Goal: Obtain resource: Download file/media

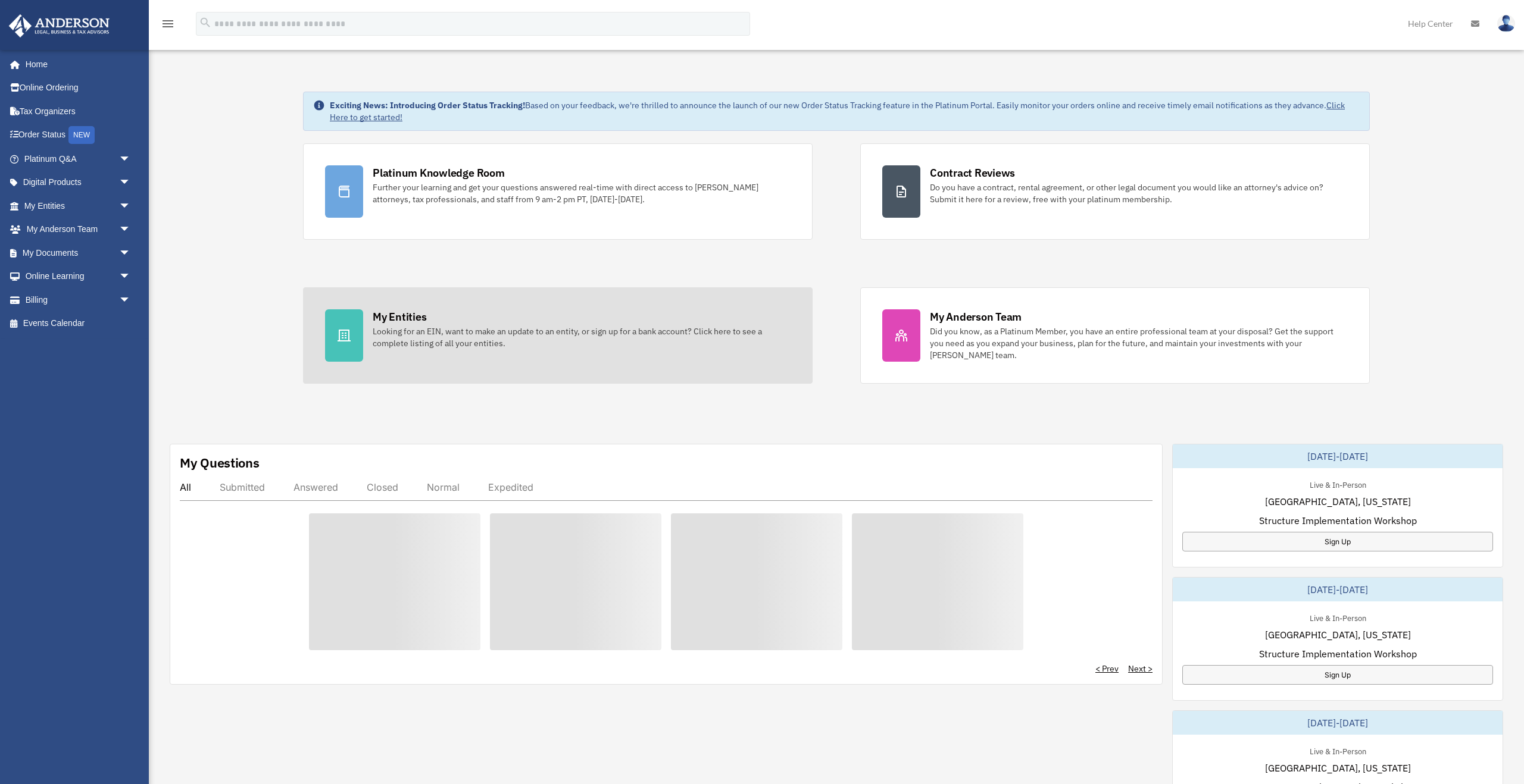
scroll to position [34, 0]
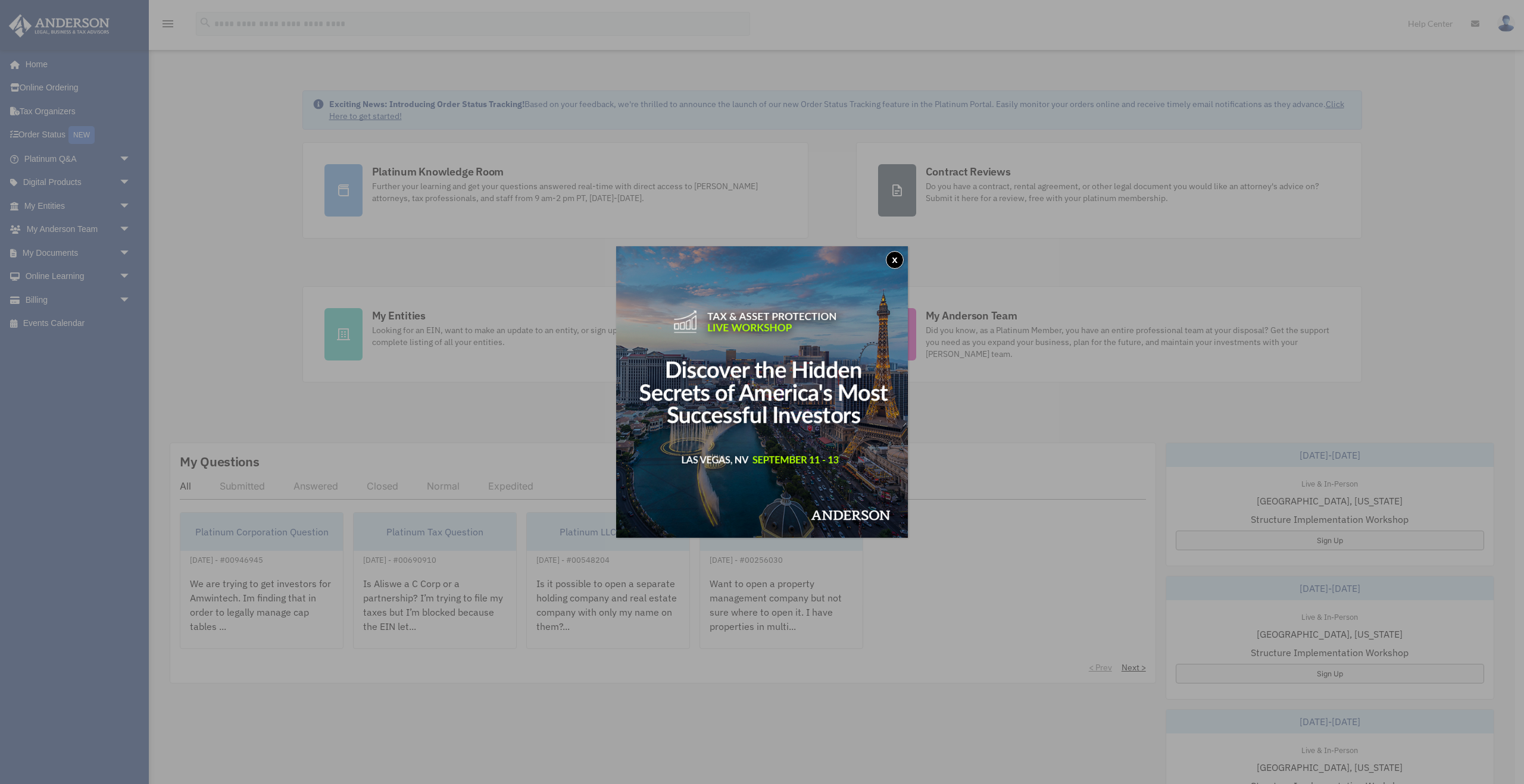
click at [889, 260] on button "x" at bounding box center [894, 260] width 18 height 18
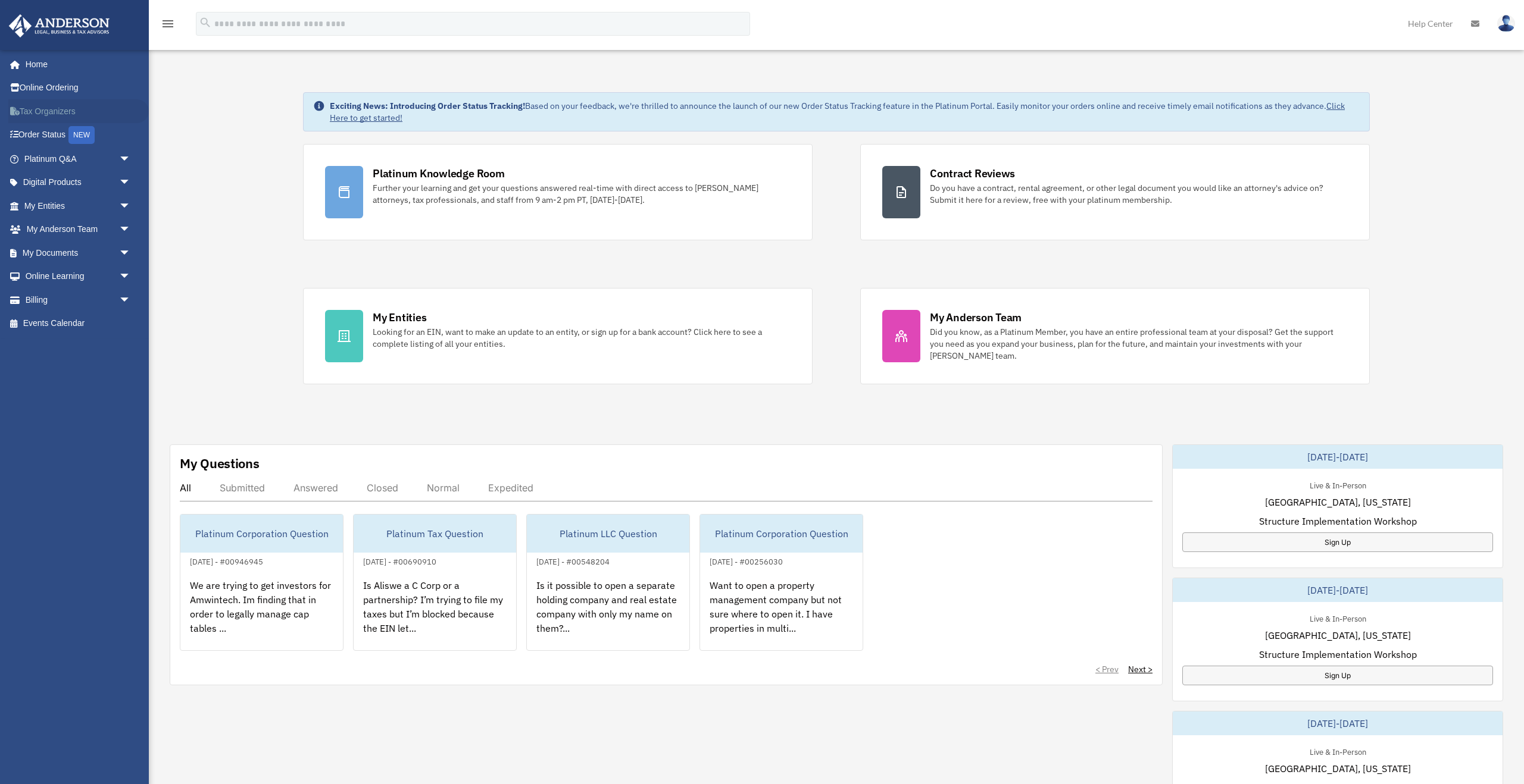
click at [38, 114] on link "Tax Organizers" at bounding box center [78, 111] width 140 height 24
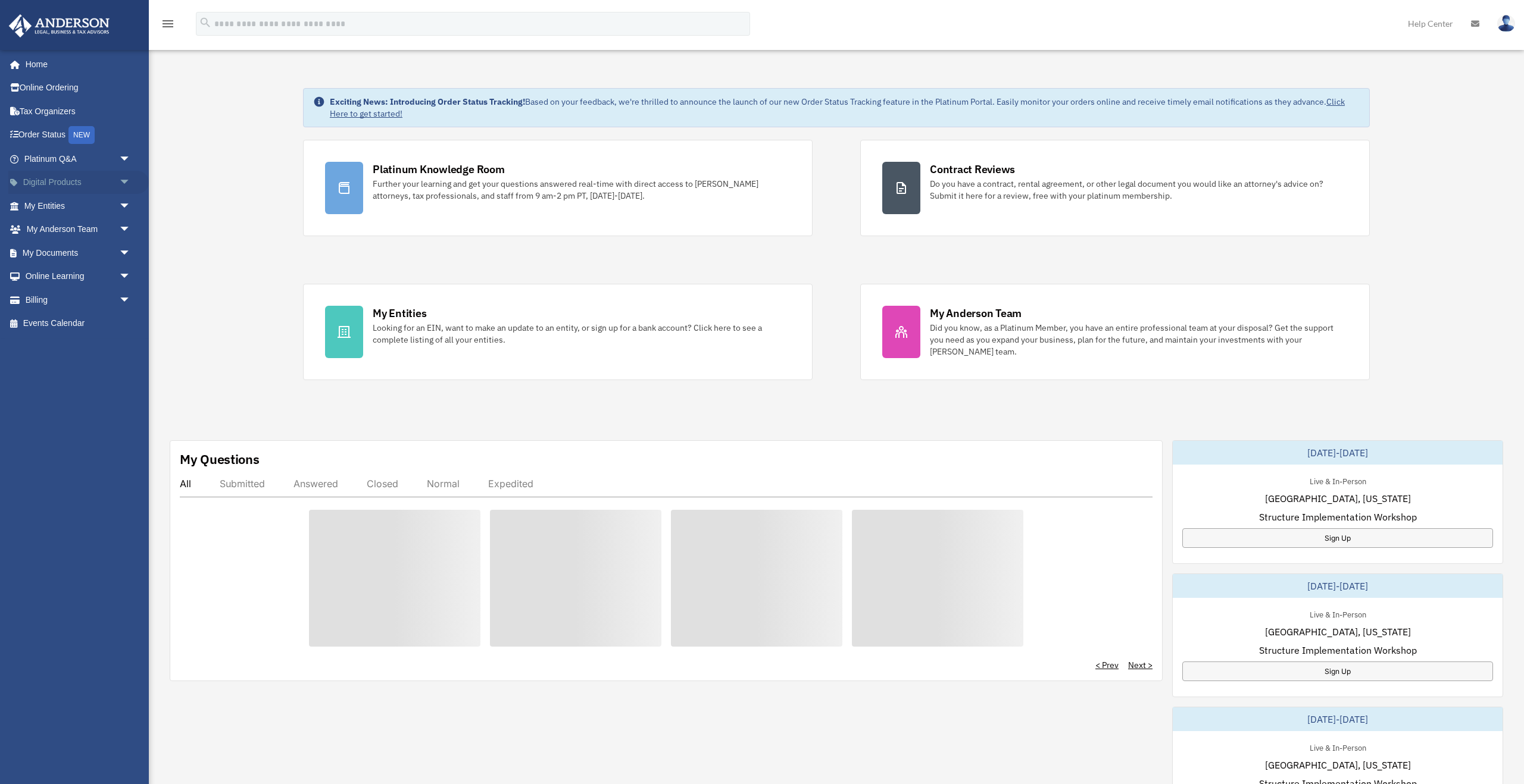
scroll to position [38, 0]
click at [38, 213] on link "My Entities arrow_drop_down" at bounding box center [78, 206] width 140 height 24
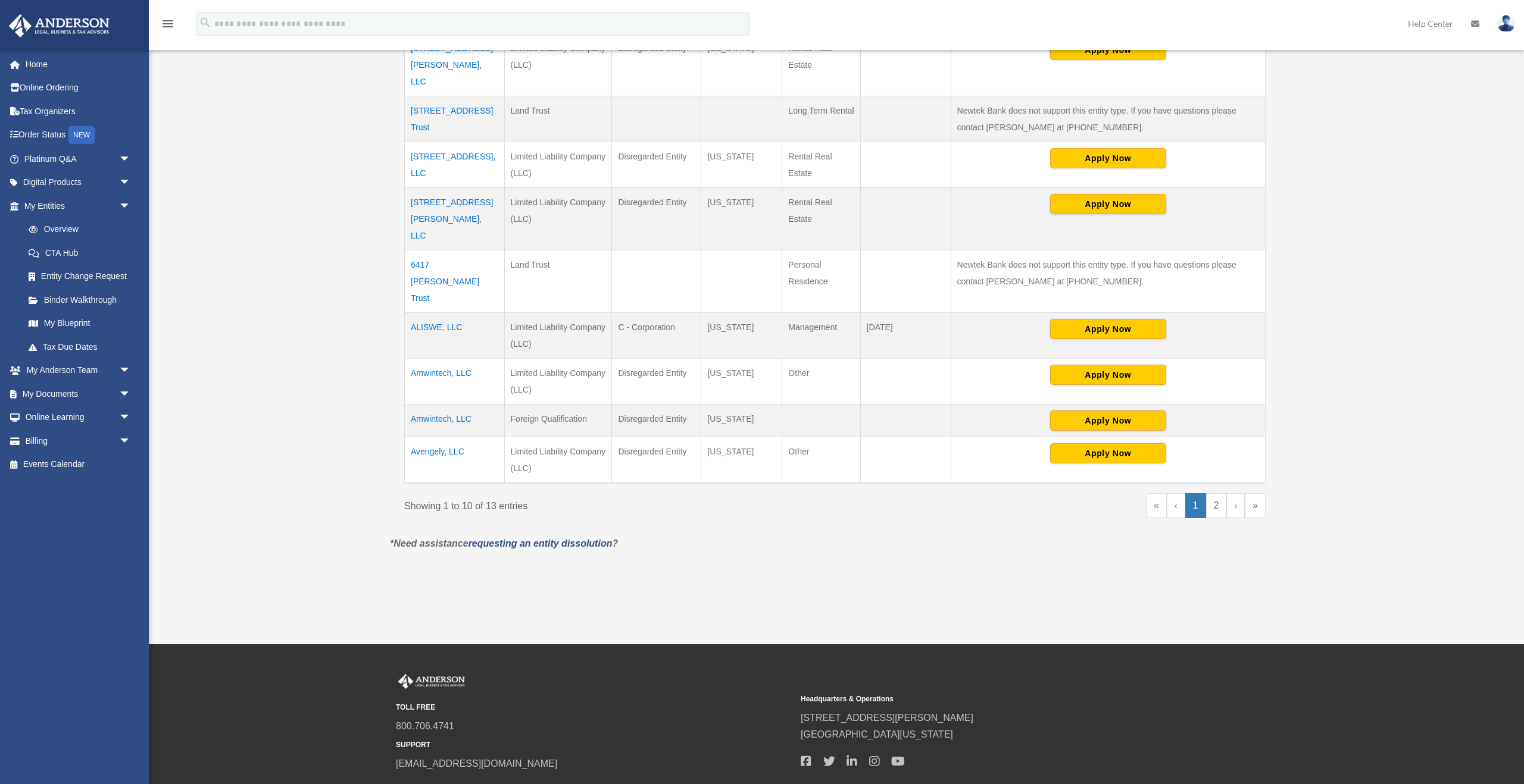
scroll to position [429, 0]
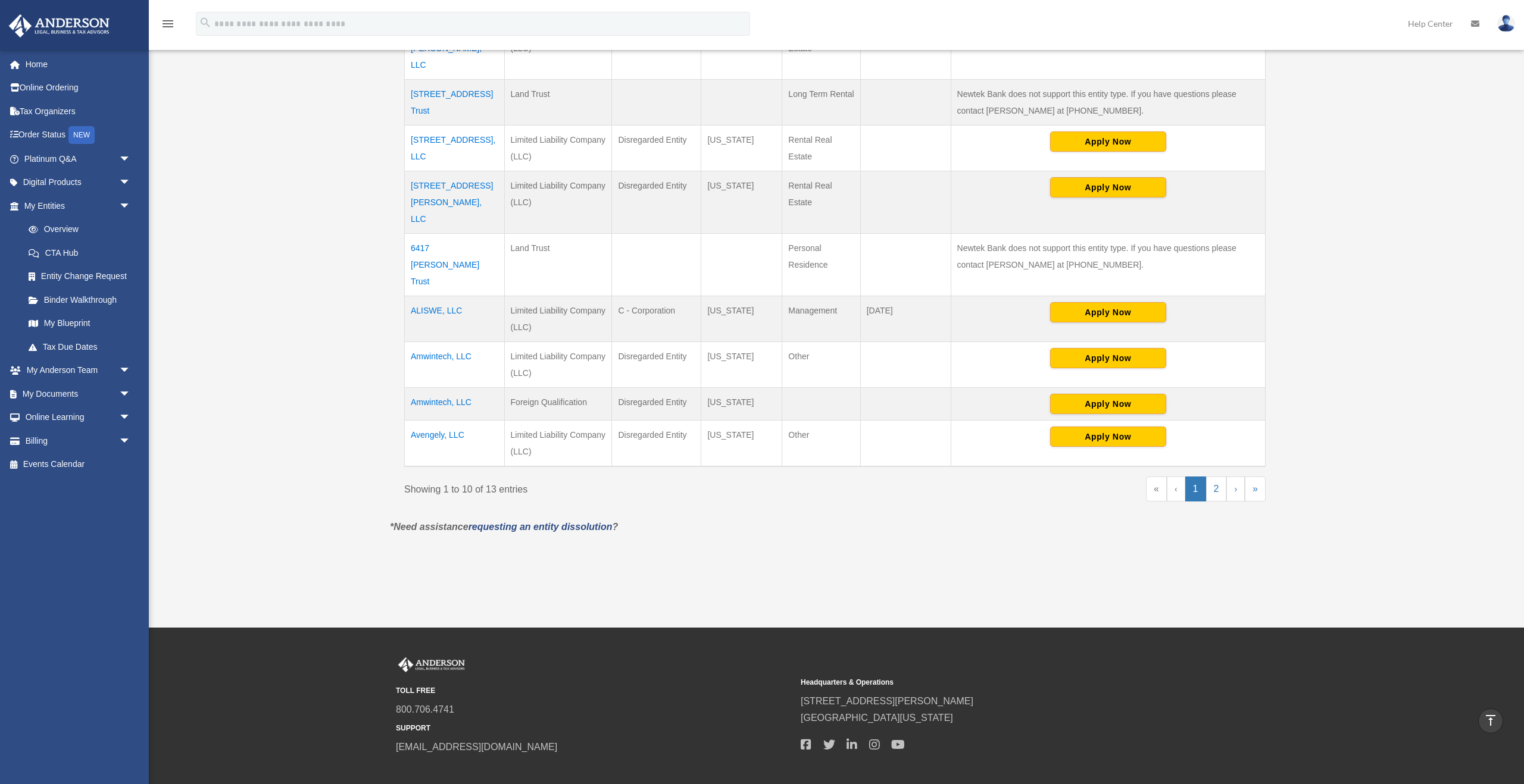
click at [449, 342] on td "Amwintech, LLC" at bounding box center [455, 365] width 100 height 46
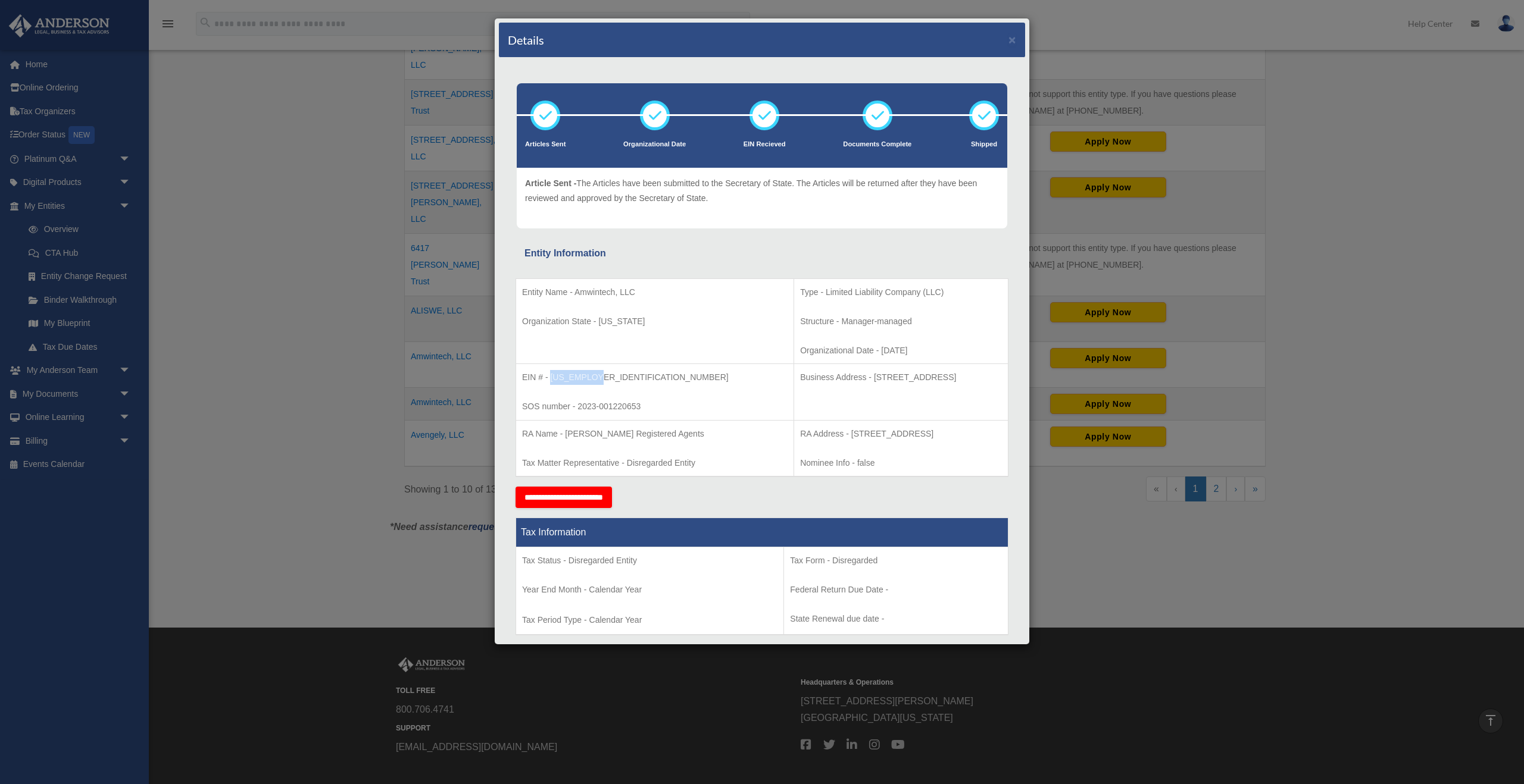
drag, startPoint x: 602, startPoint y: 378, endPoint x: 550, endPoint y: 380, distance: 52.0
click at [550, 380] on p "EIN # - [US_EMPLOYER_IDENTIFICATION_NUMBER]" at bounding box center [655, 378] width 266 height 15
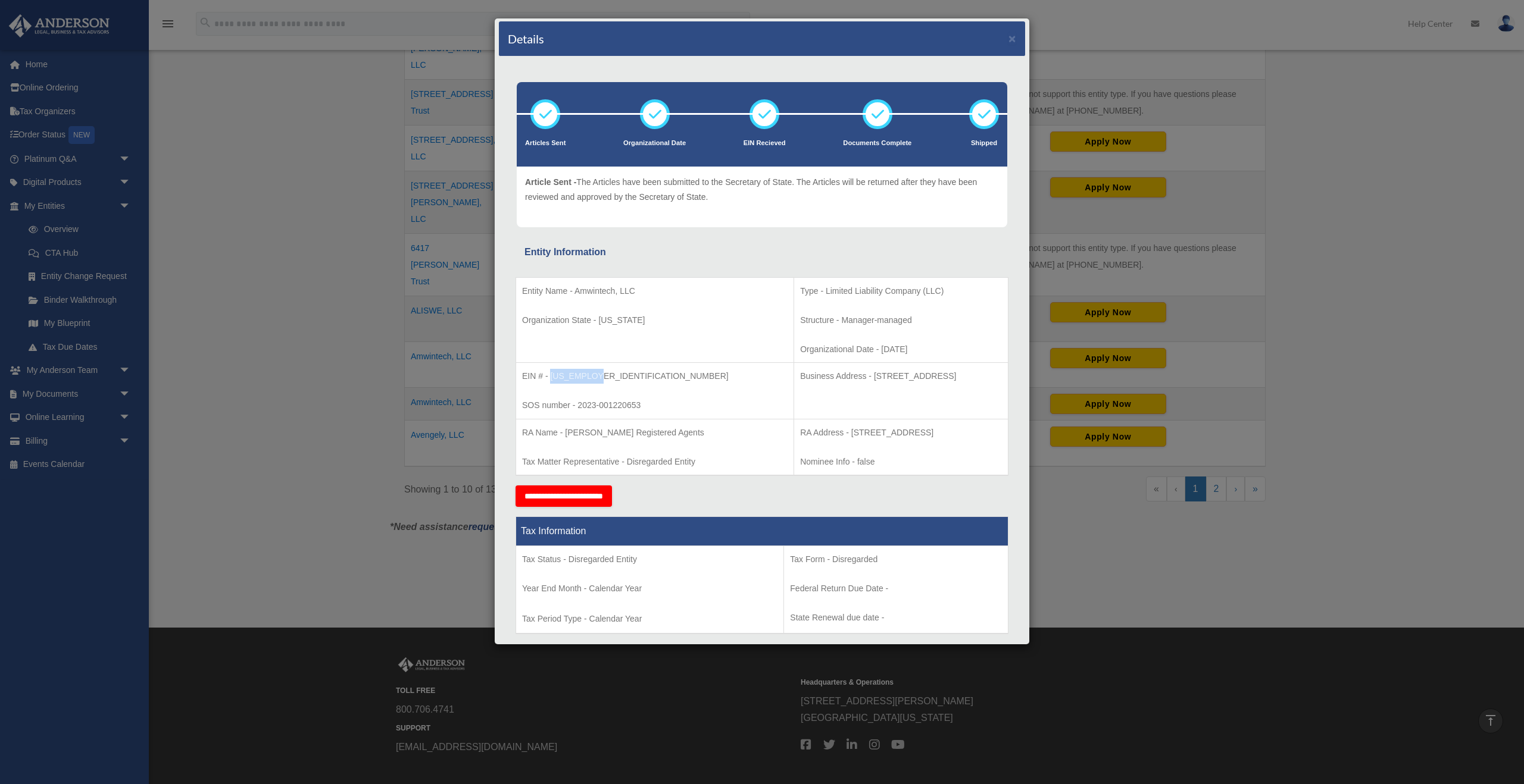
copy p "92-2243140"
click at [1012, 40] on button "×" at bounding box center [1012, 38] width 7 height 13
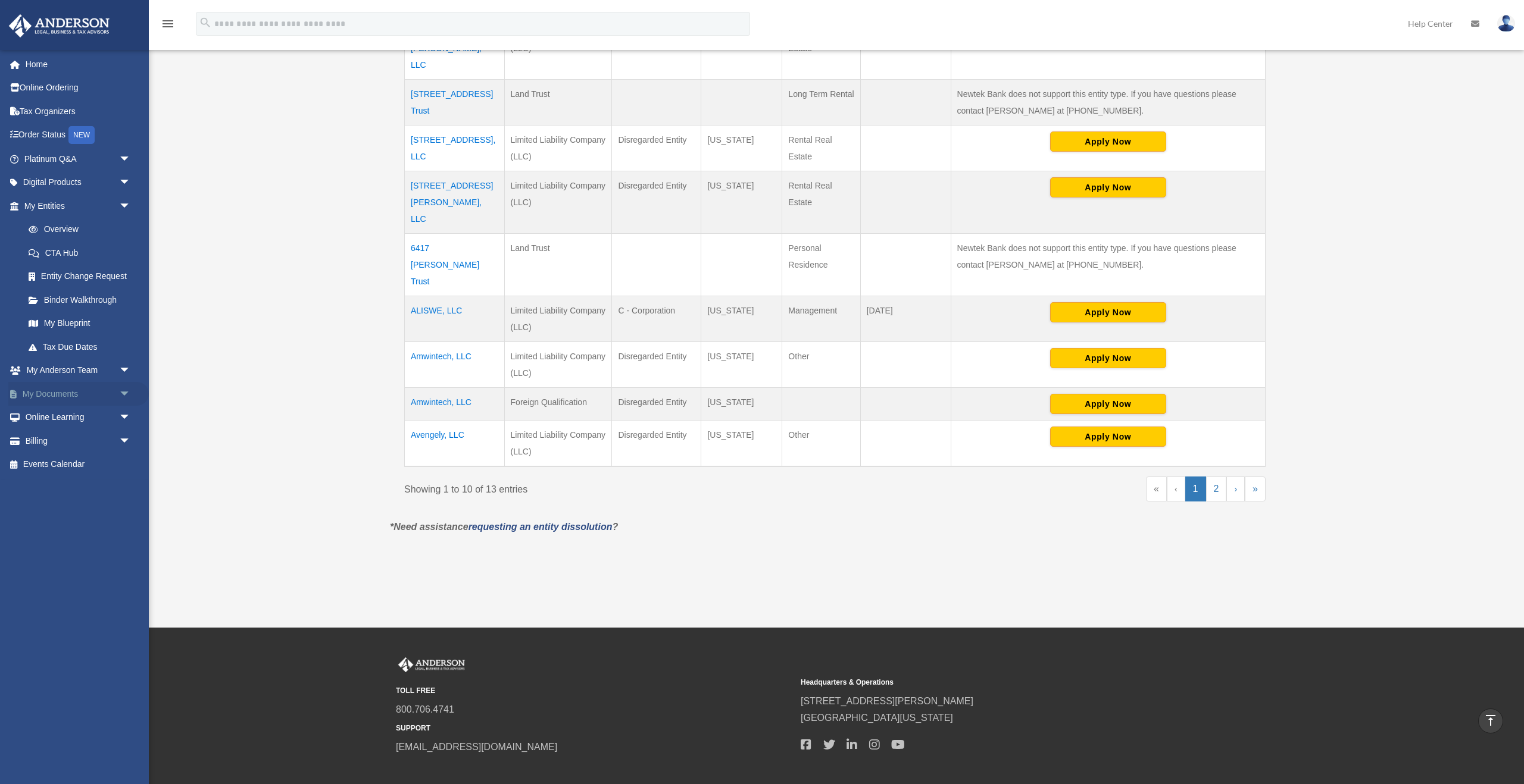
click at [56, 392] on link "My Documents arrow_drop_down" at bounding box center [78, 394] width 140 height 24
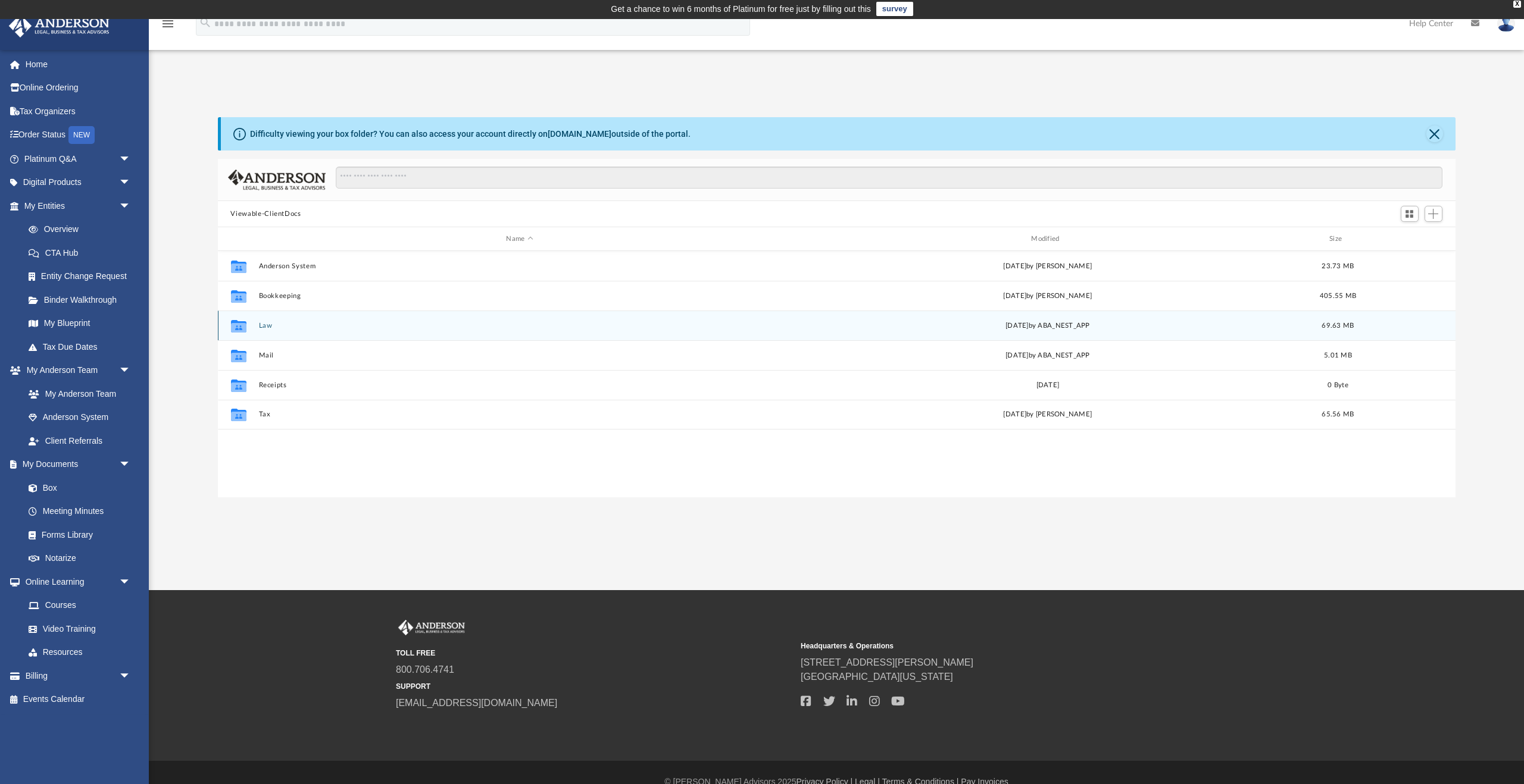
scroll to position [1, 0]
click at [244, 327] on icon "grid" at bounding box center [238, 328] width 16 height 9
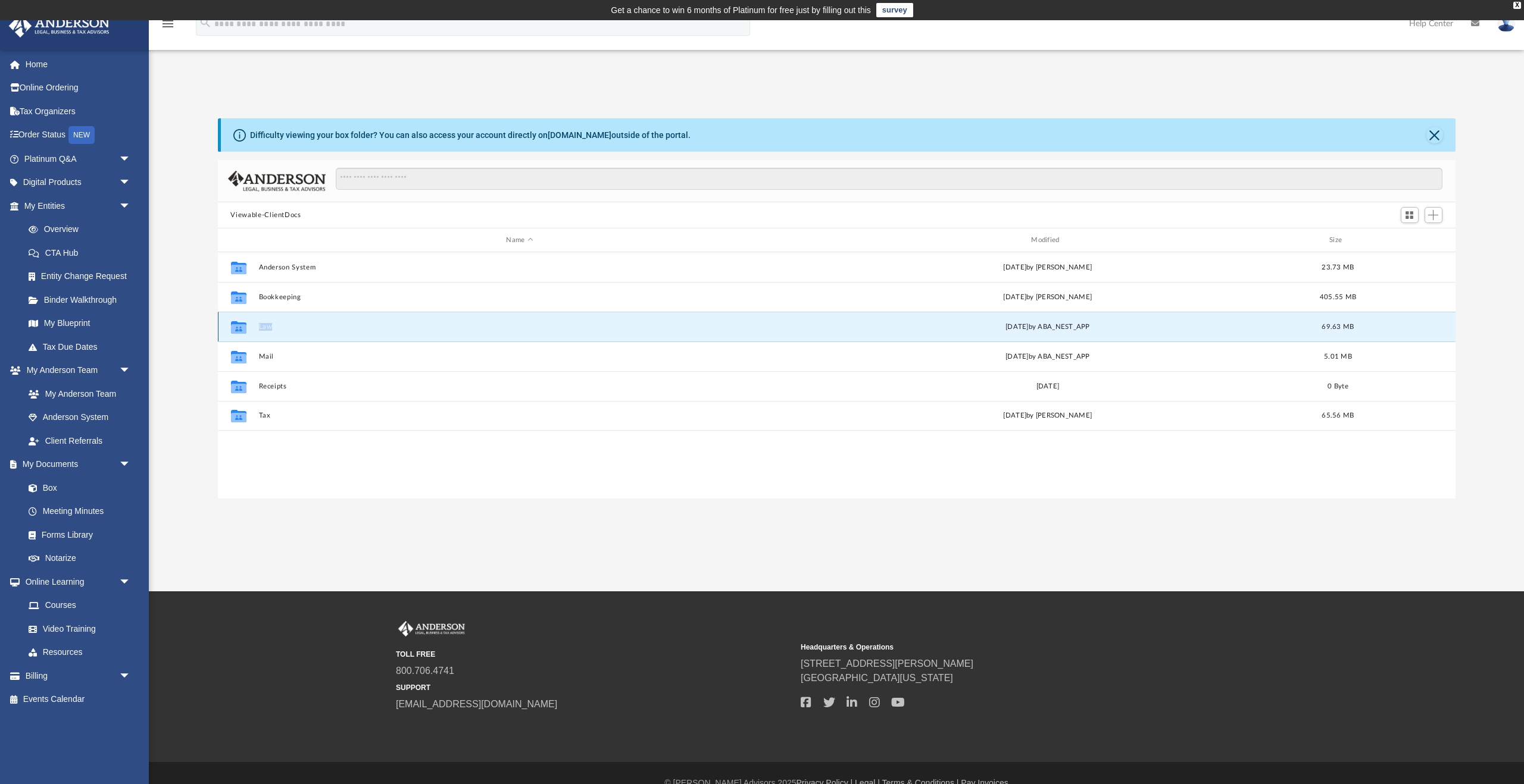
click at [244, 327] on icon "grid" at bounding box center [238, 328] width 16 height 9
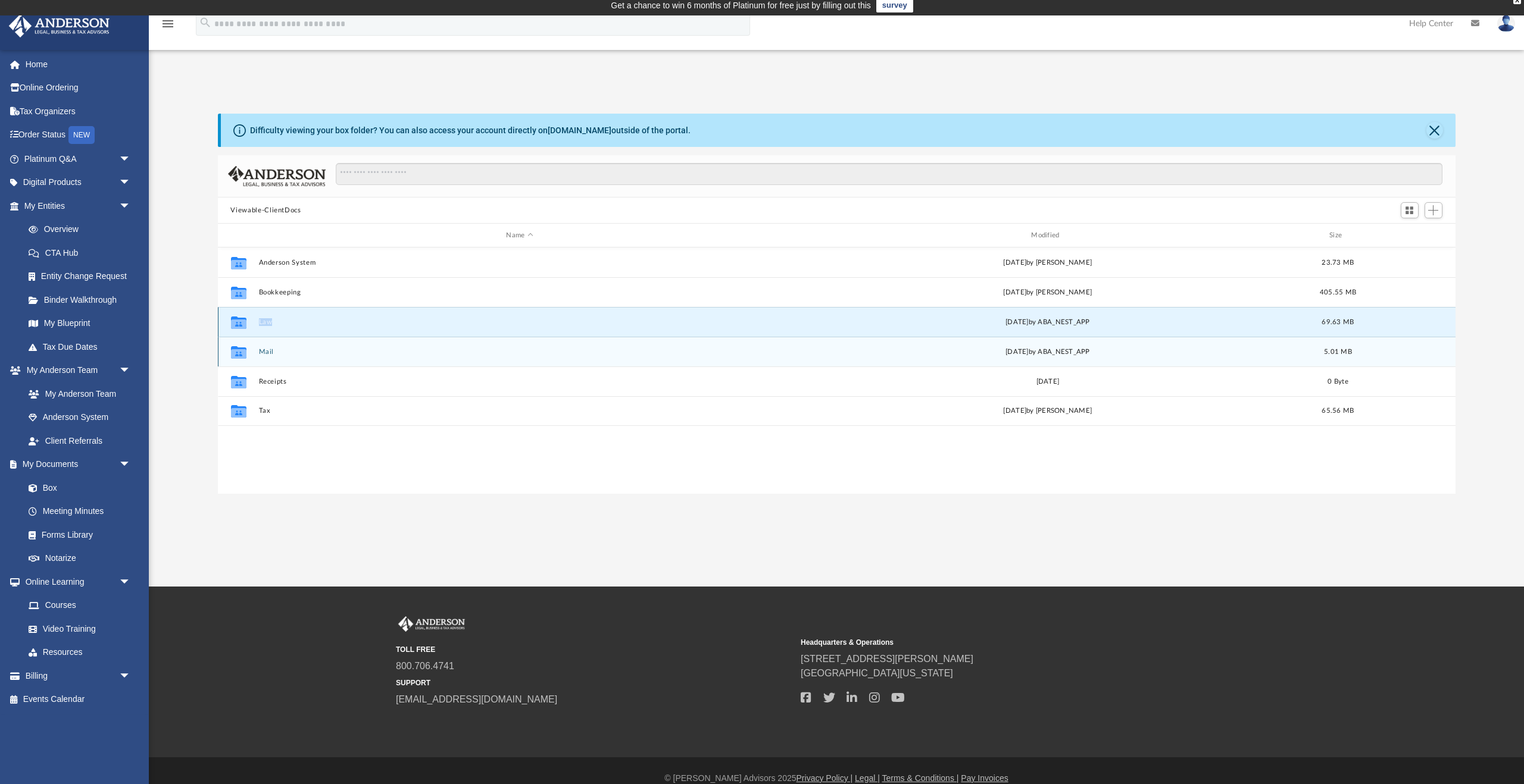
scroll to position [7, 0]
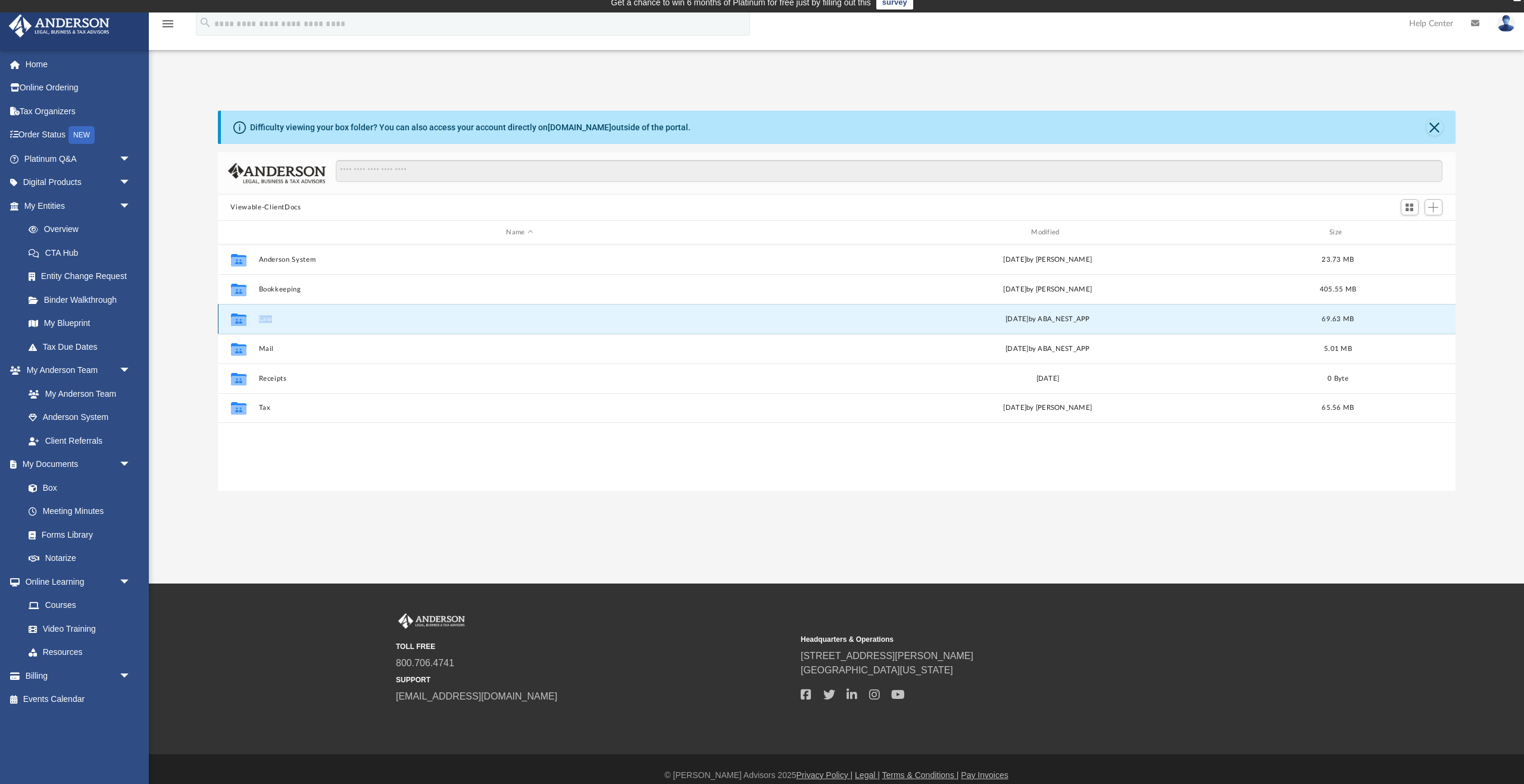
click at [270, 320] on button "Law" at bounding box center [519, 319] width 523 height 7
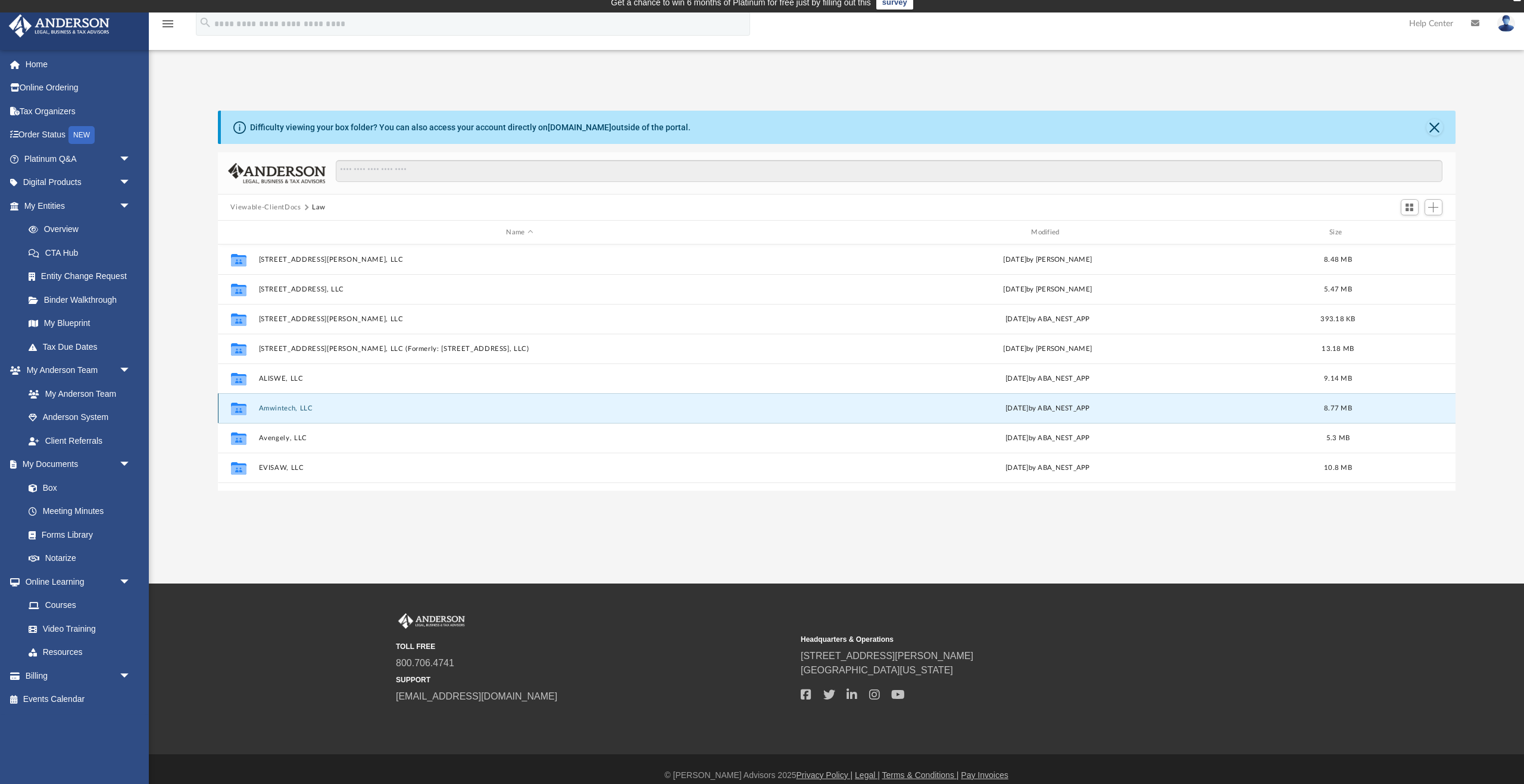
click at [291, 410] on button "Amwintech, LLC" at bounding box center [519, 408] width 523 height 7
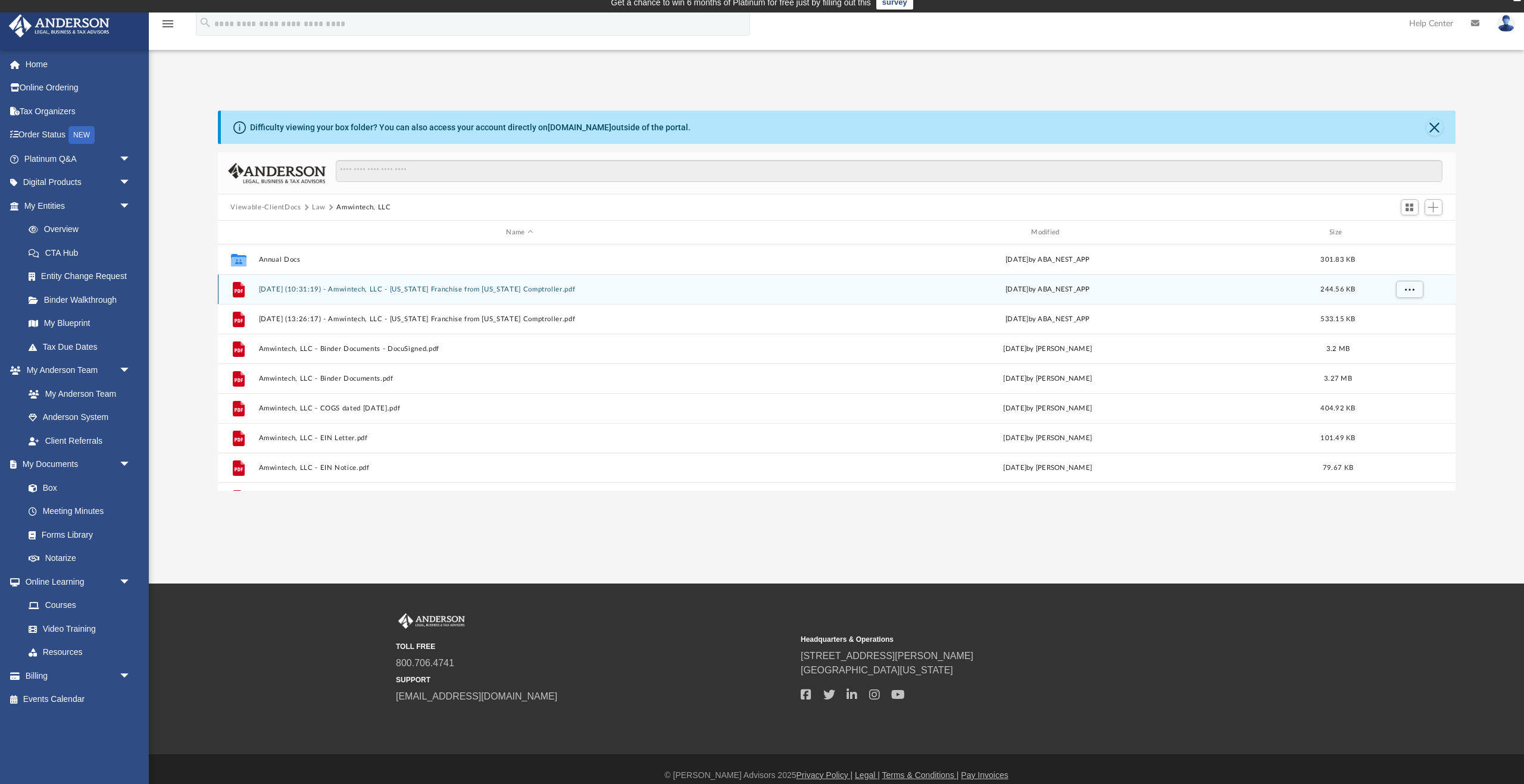
click at [312, 295] on div "File 2024.09.26 (10:31:19) - Amwintech, LLC - Texas Franchise from Texas Comptr…" at bounding box center [836, 289] width 1237 height 30
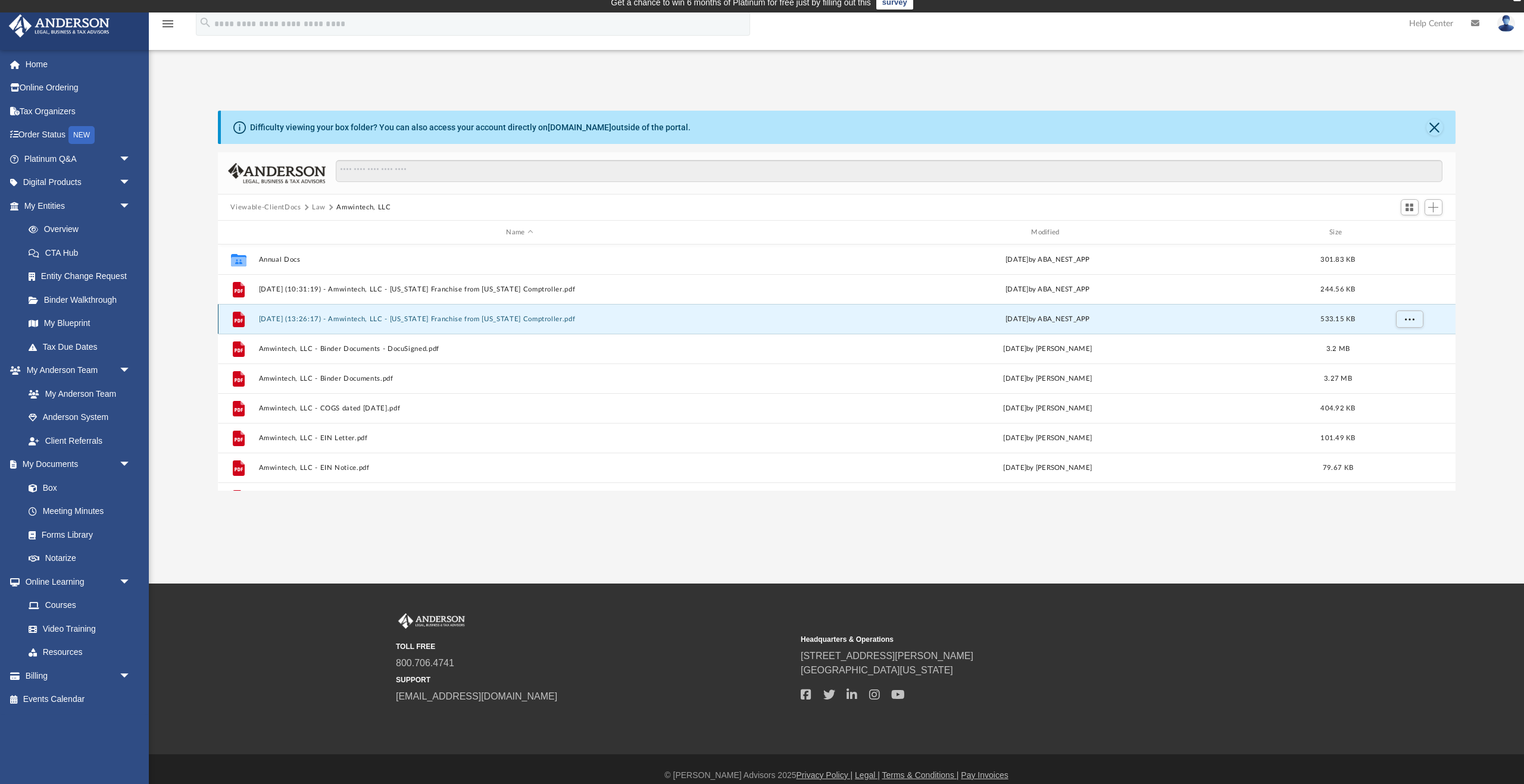
click at [319, 322] on button "2025.02.26 (13:26:17) - Amwintech, LLC - Texas Franchise from Texas Comptroller…" at bounding box center [519, 319] width 523 height 7
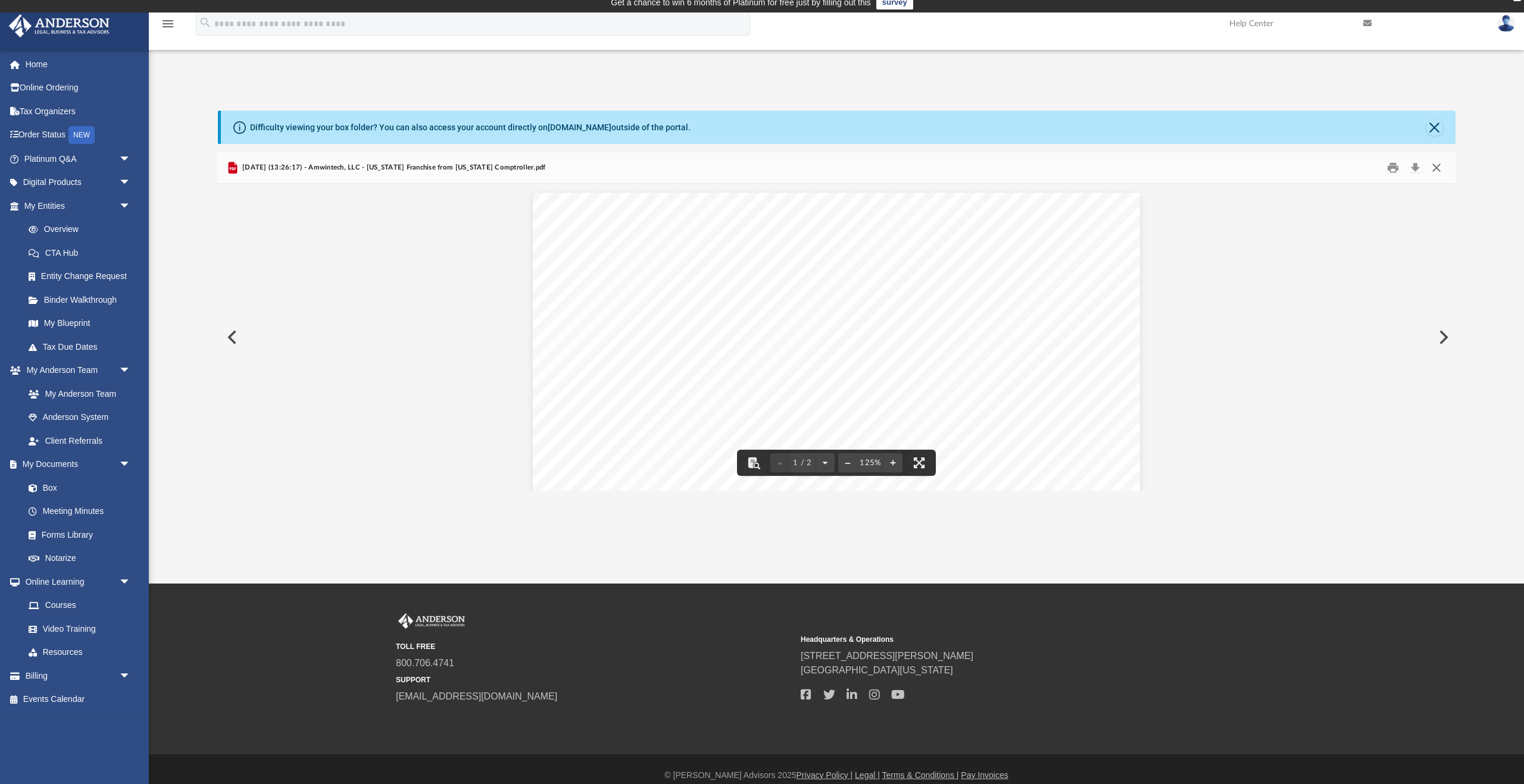
click at [1439, 170] on button "Close" at bounding box center [1436, 168] width 22 height 18
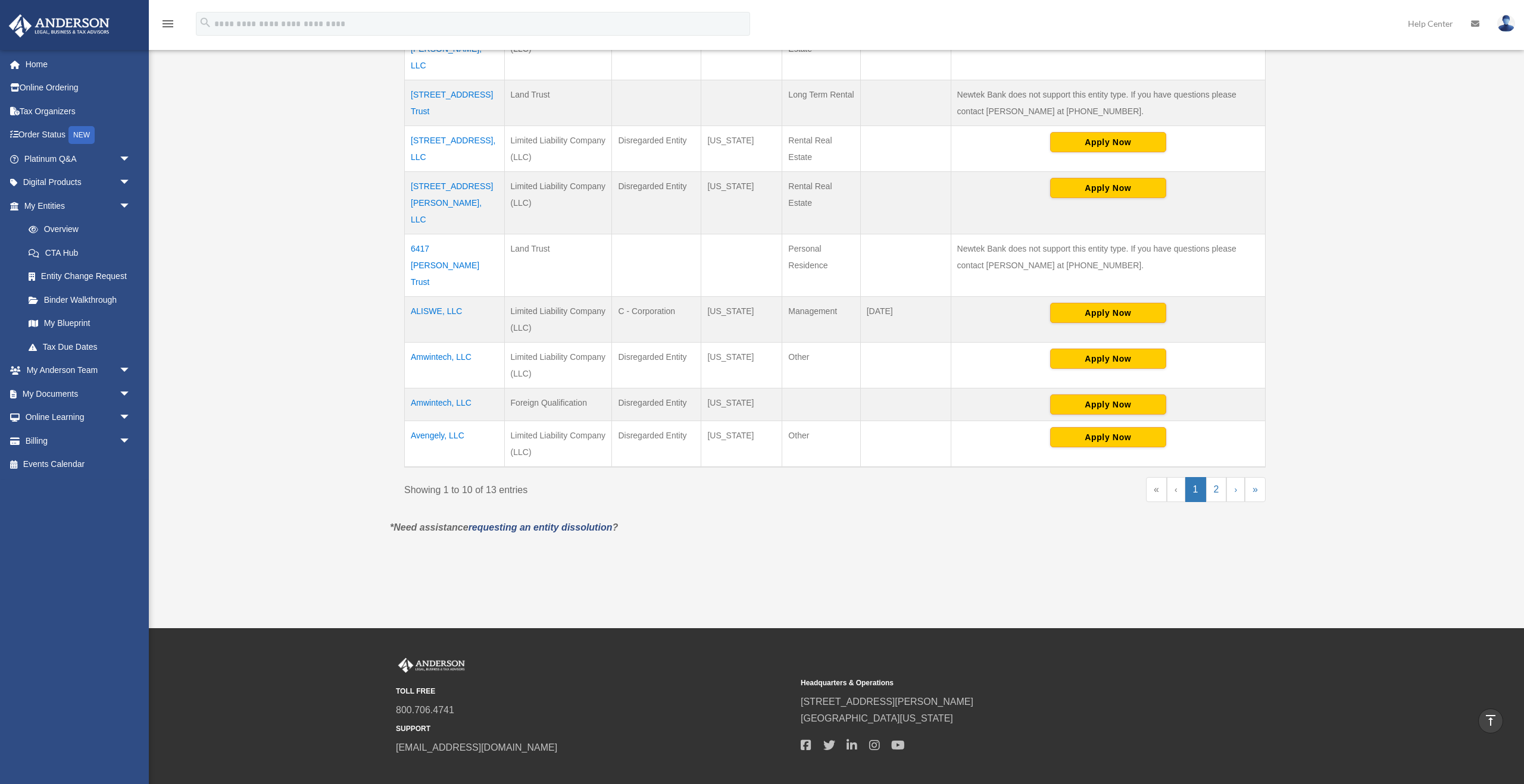
scroll to position [429, 0]
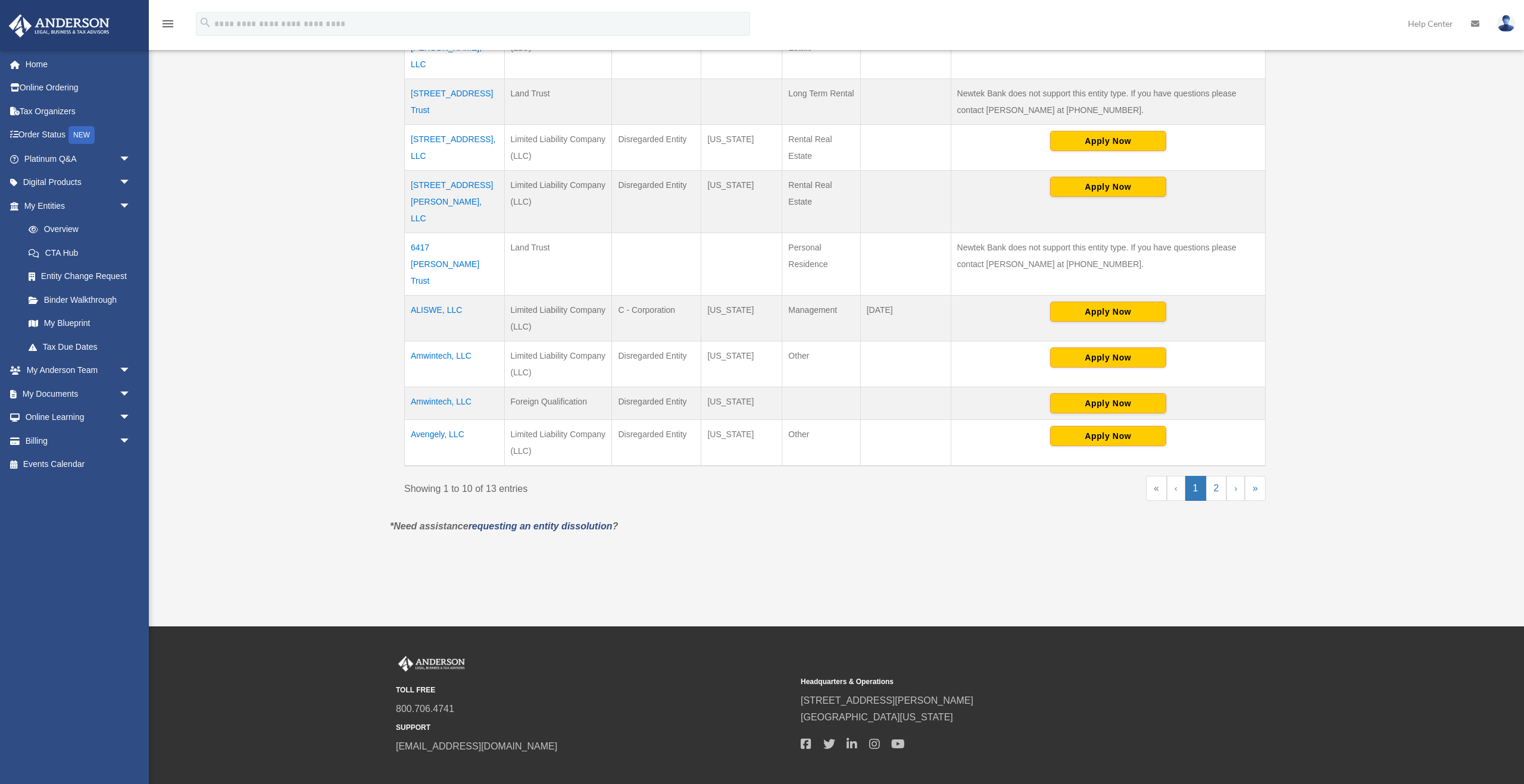
scroll to position [429, 0]
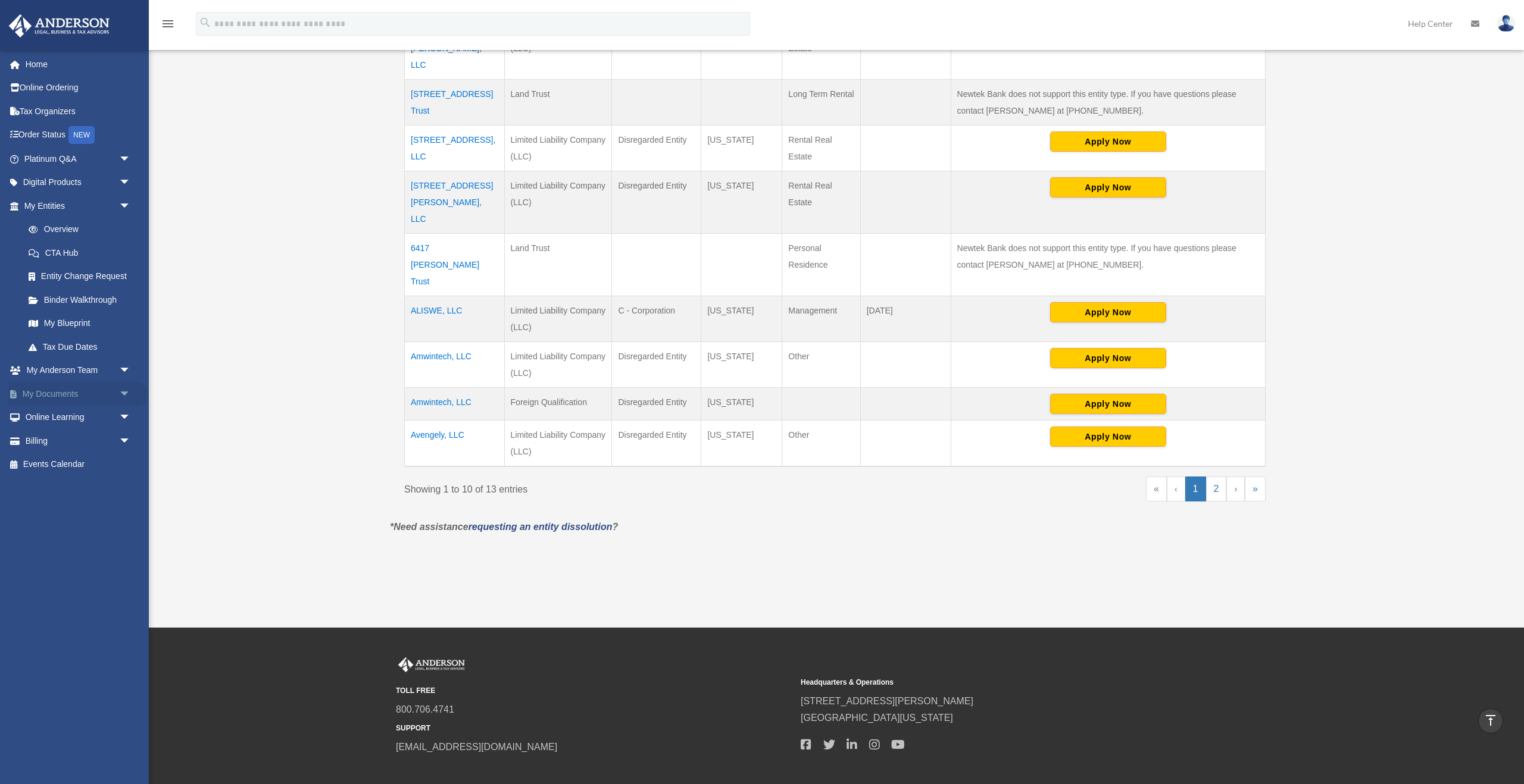
click at [47, 393] on link "My Documents arrow_drop_down" at bounding box center [78, 394] width 140 height 24
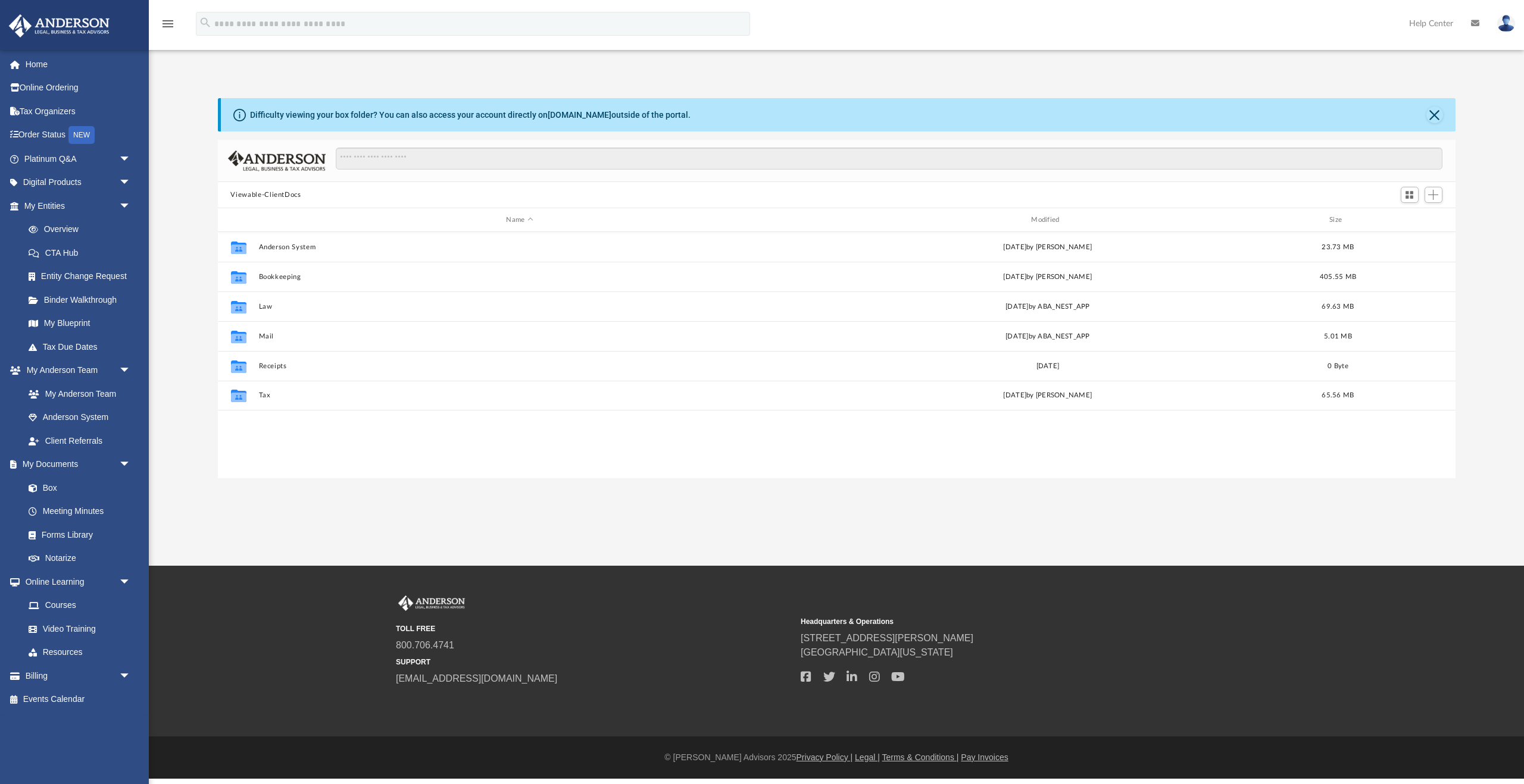
scroll to position [271, 1237]
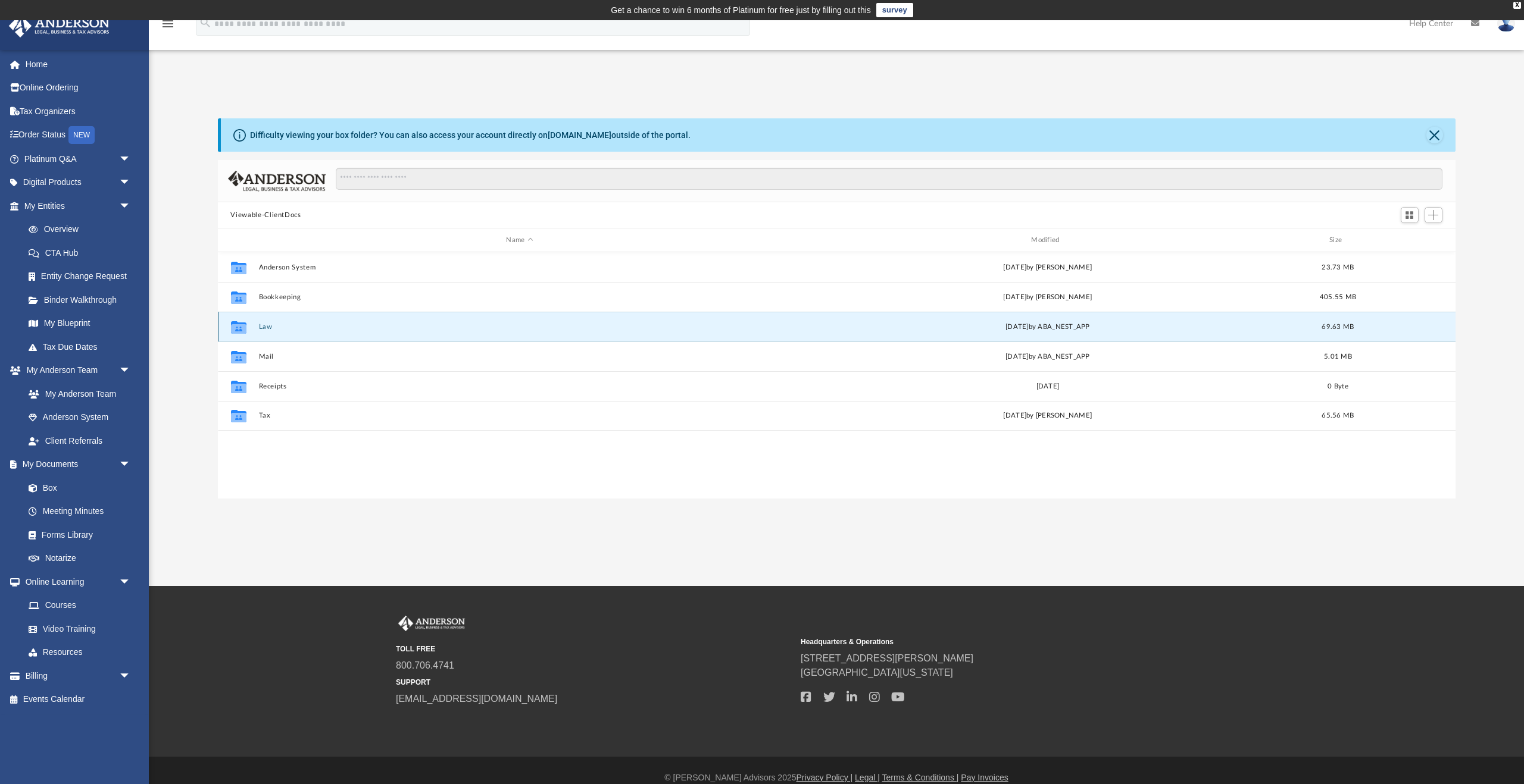
click at [260, 326] on button "Law" at bounding box center [519, 326] width 523 height 7
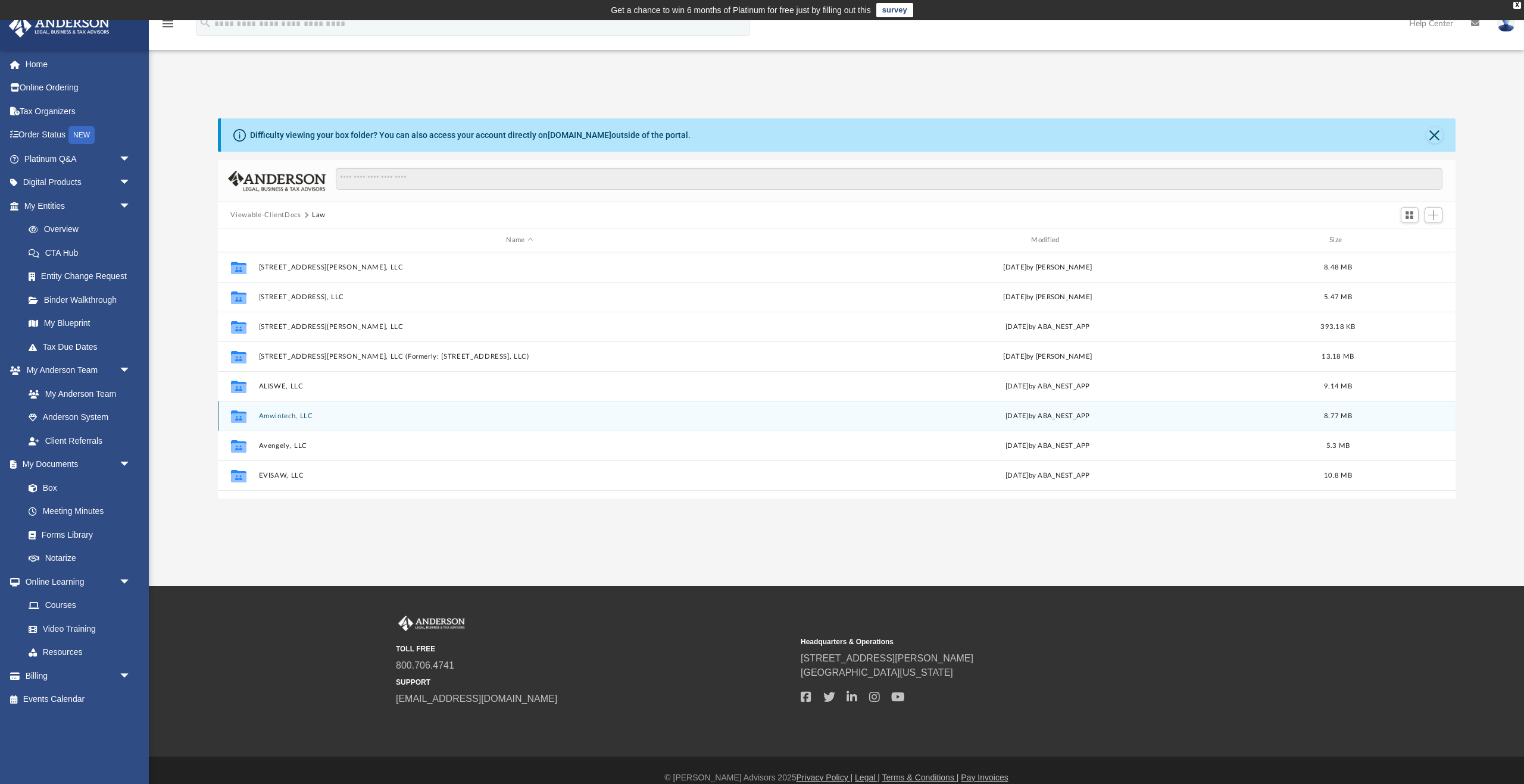
click at [272, 415] on button "Amwintech, LLC" at bounding box center [519, 416] width 523 height 7
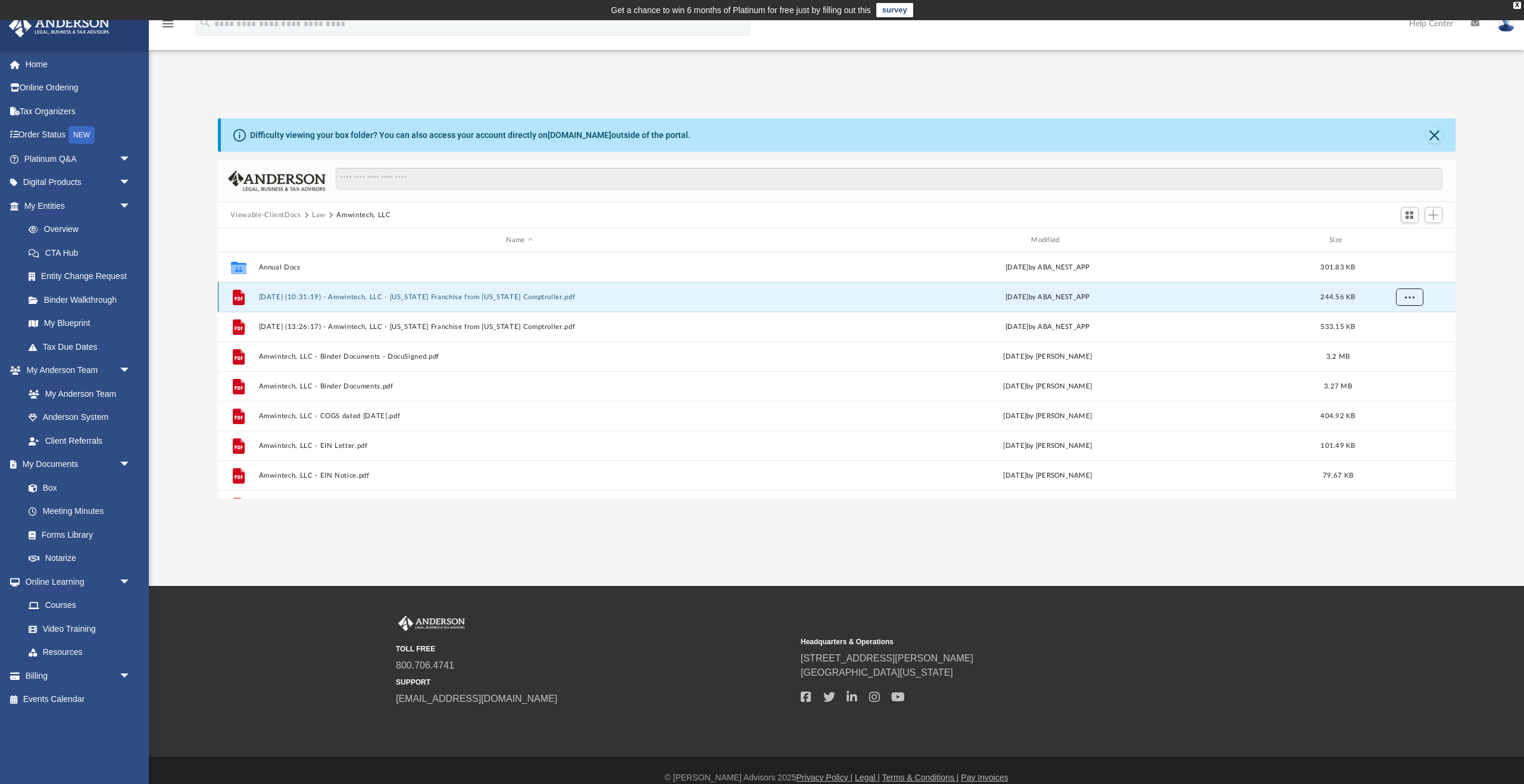
click at [1407, 299] on span "More options" at bounding box center [1409, 297] width 9 height 7
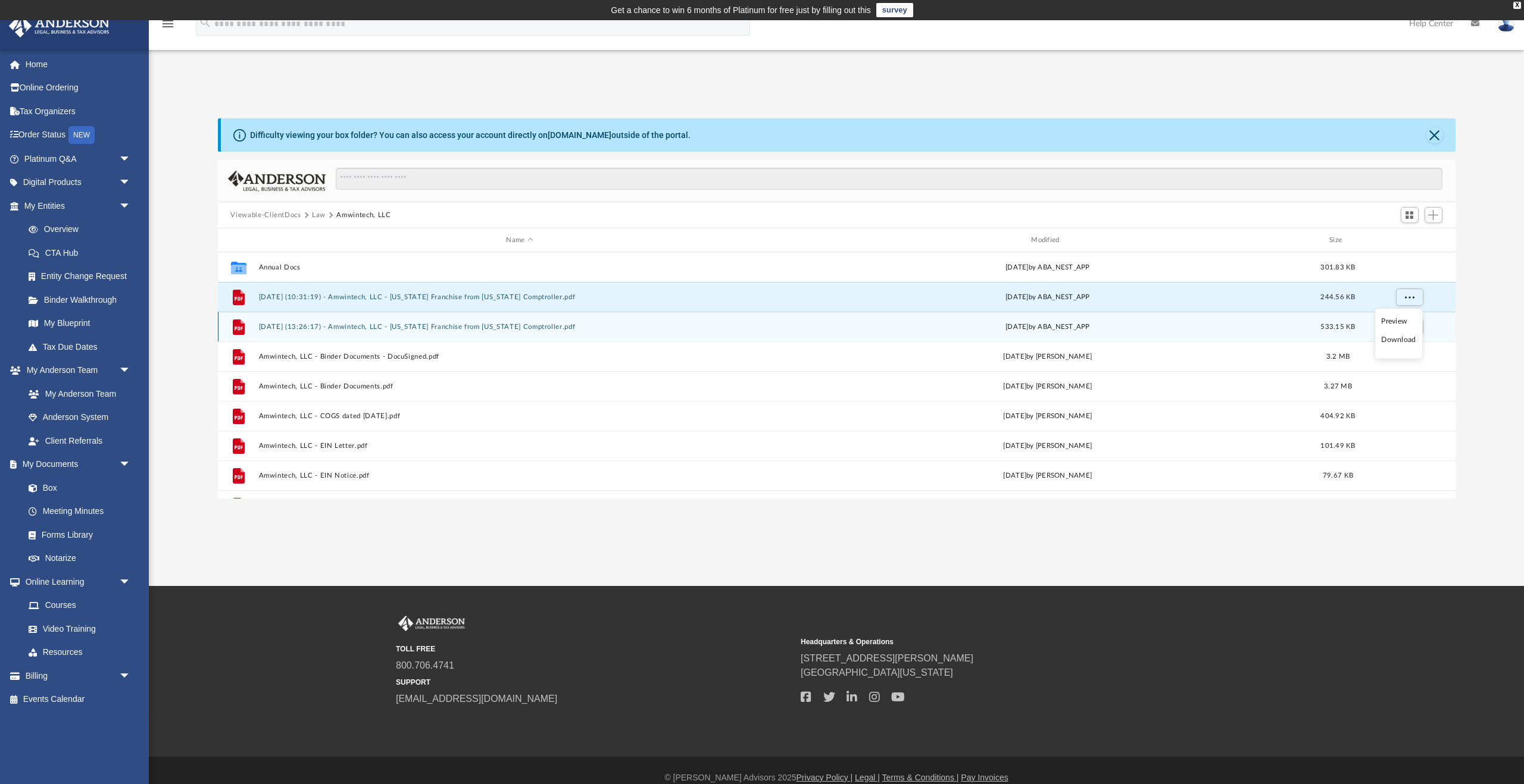
click at [1396, 340] on li "Download" at bounding box center [1398, 340] width 34 height 13
click at [1411, 330] on button "More options" at bounding box center [1409, 327] width 28 height 18
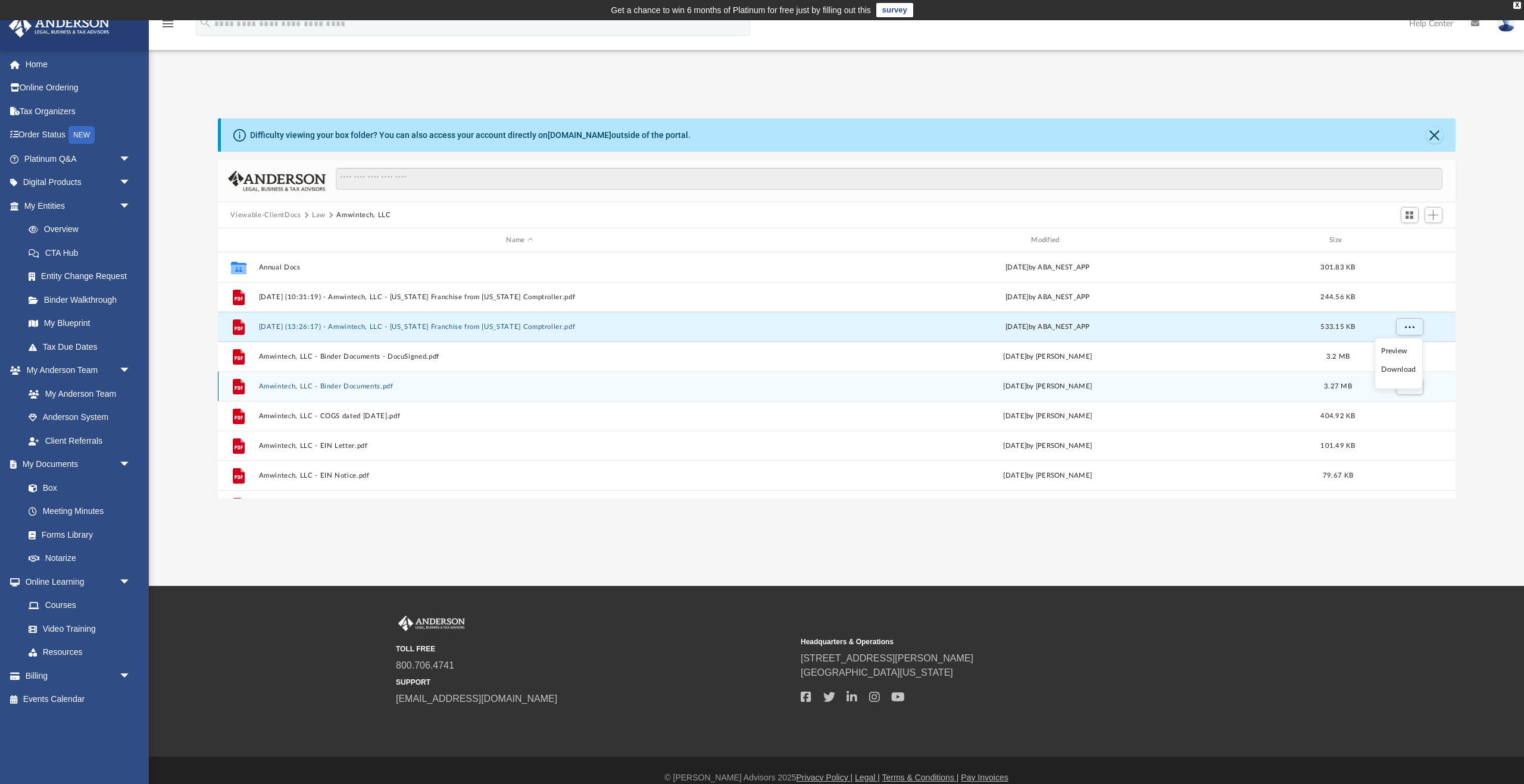
click at [1402, 374] on li "Download" at bounding box center [1398, 369] width 34 height 13
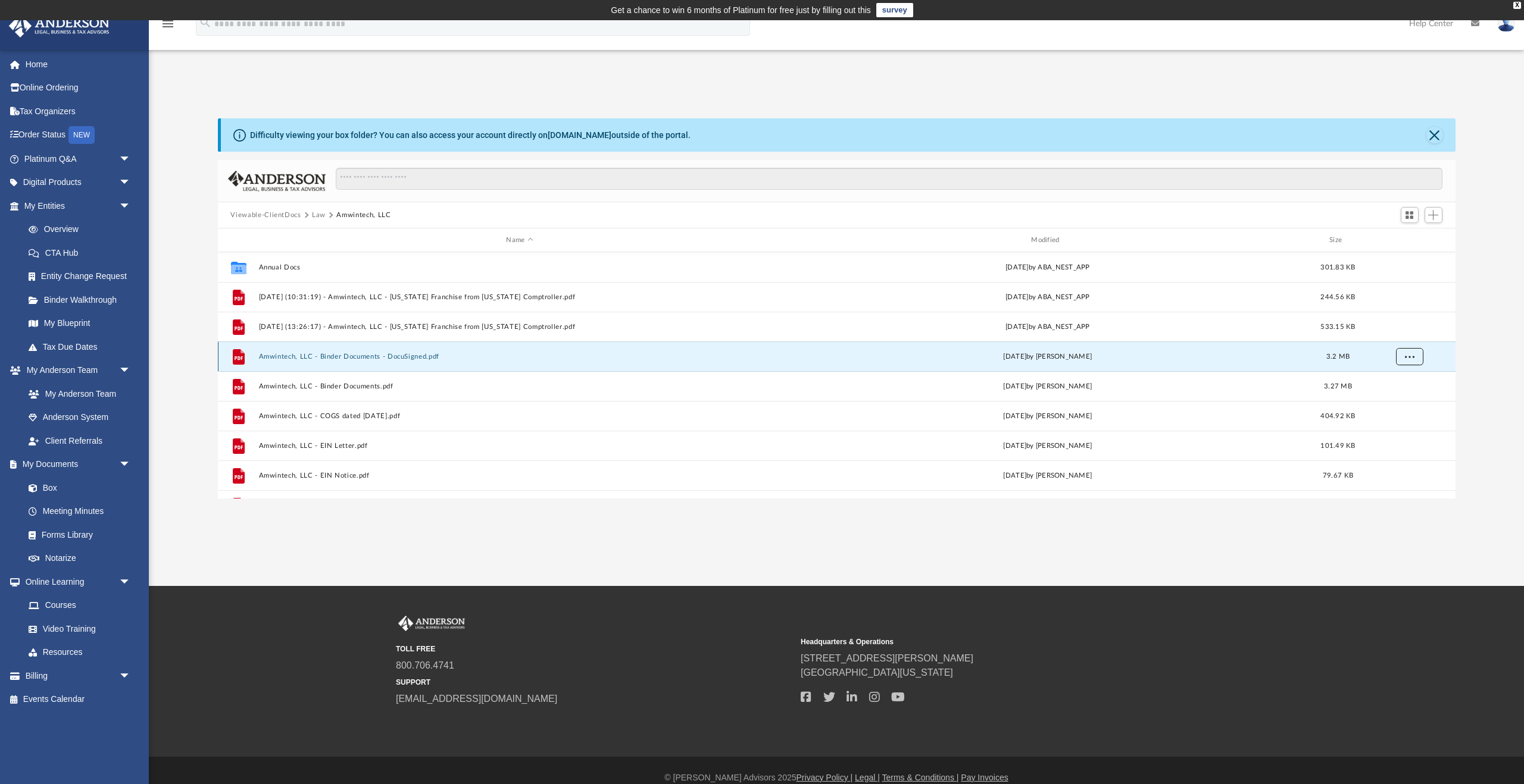
click at [1411, 360] on button "More options" at bounding box center [1409, 357] width 28 height 18
click at [1403, 404] on li "Download" at bounding box center [1398, 399] width 34 height 13
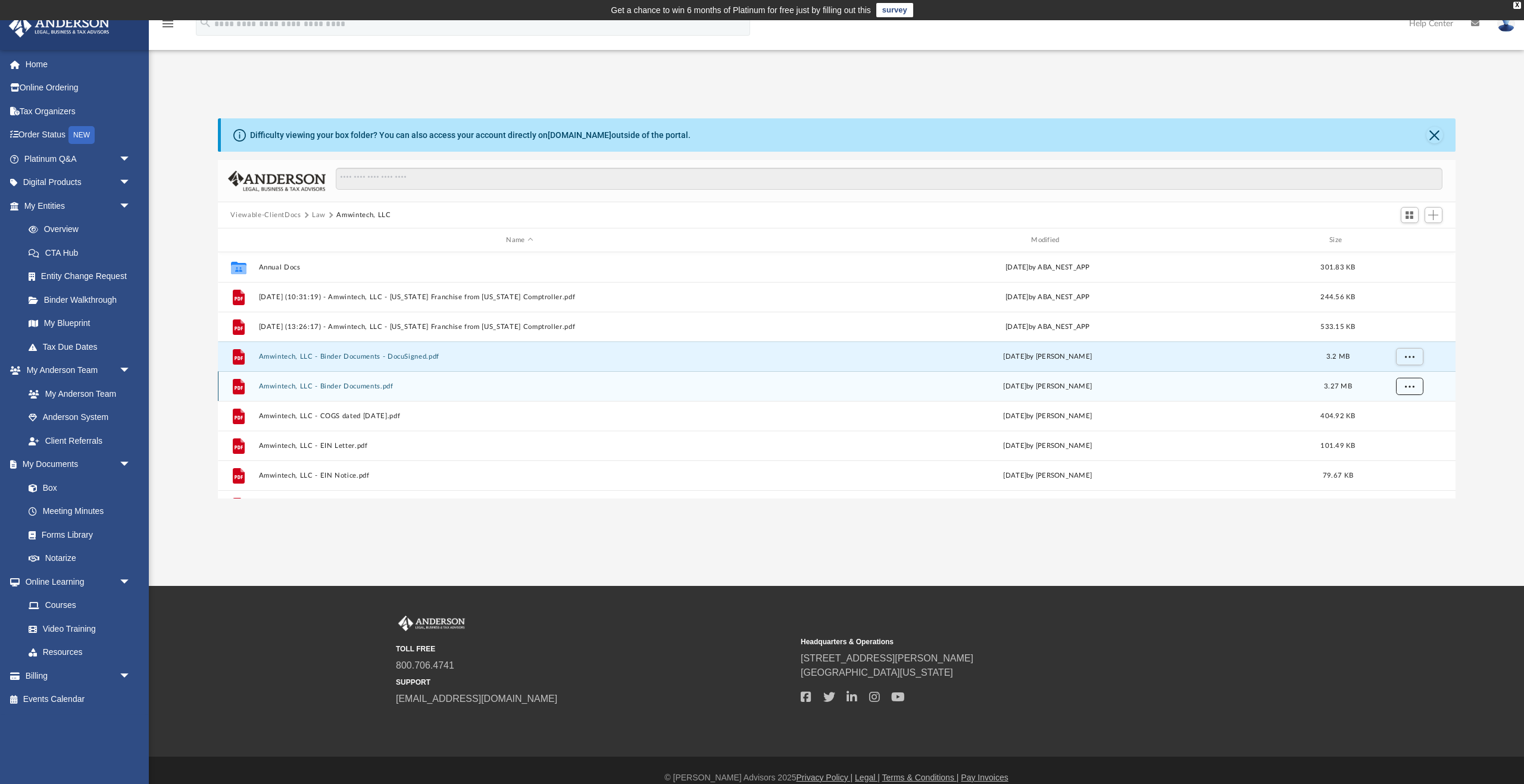
click at [1411, 387] on span "More options" at bounding box center [1409, 386] width 9 height 7
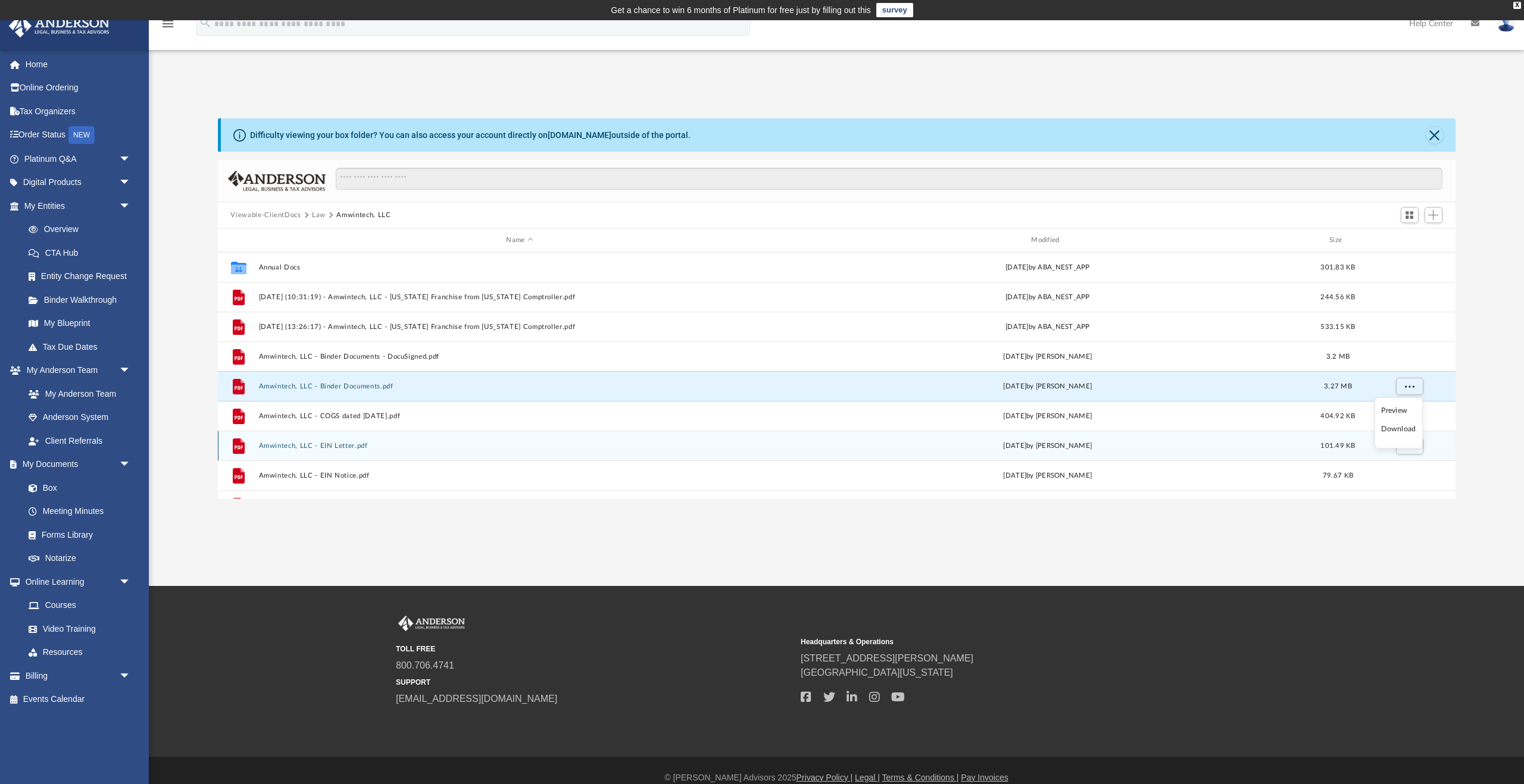
click at [1405, 433] on li "Download" at bounding box center [1398, 429] width 34 height 13
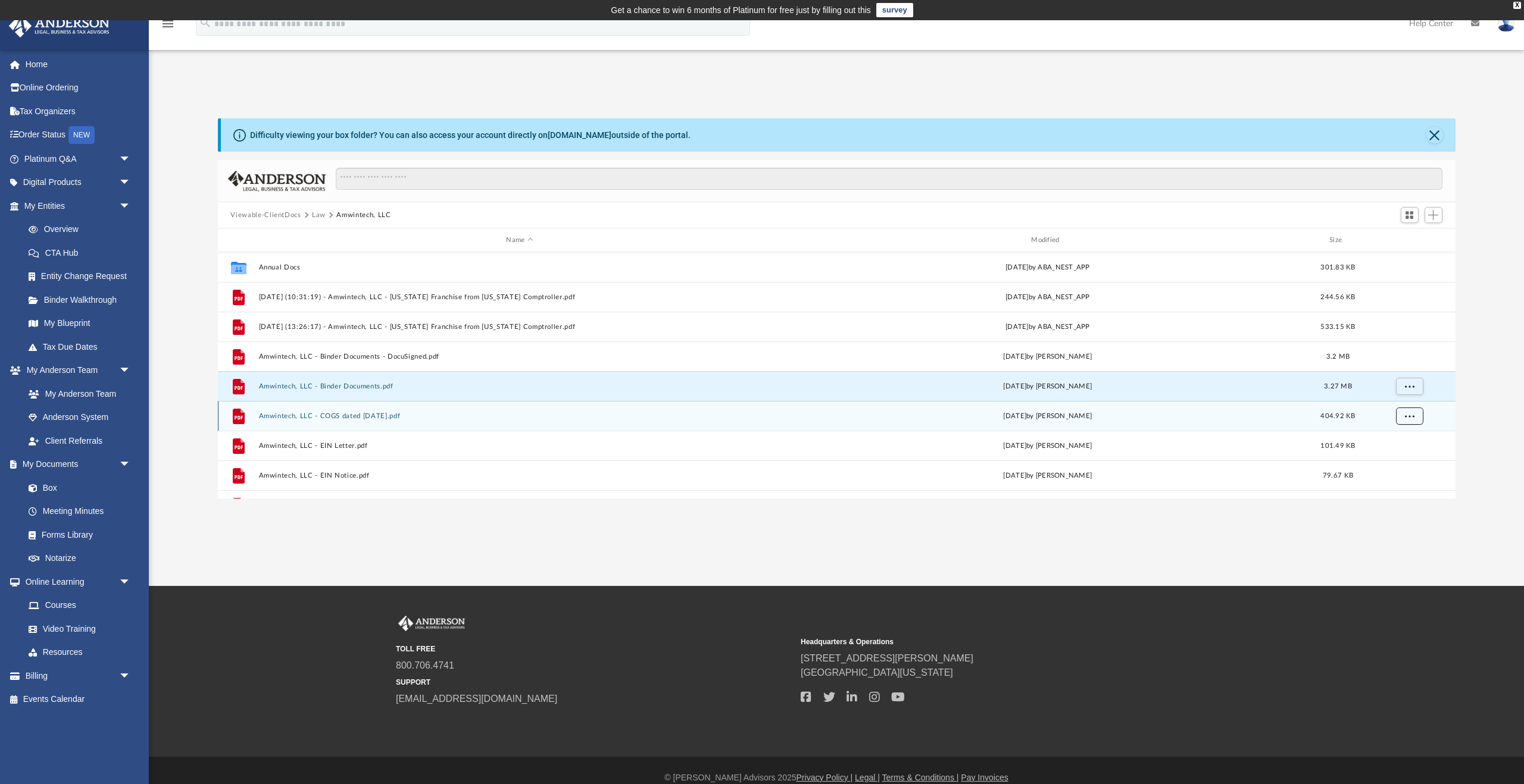
click at [1409, 419] on button "More options" at bounding box center [1409, 417] width 28 height 18
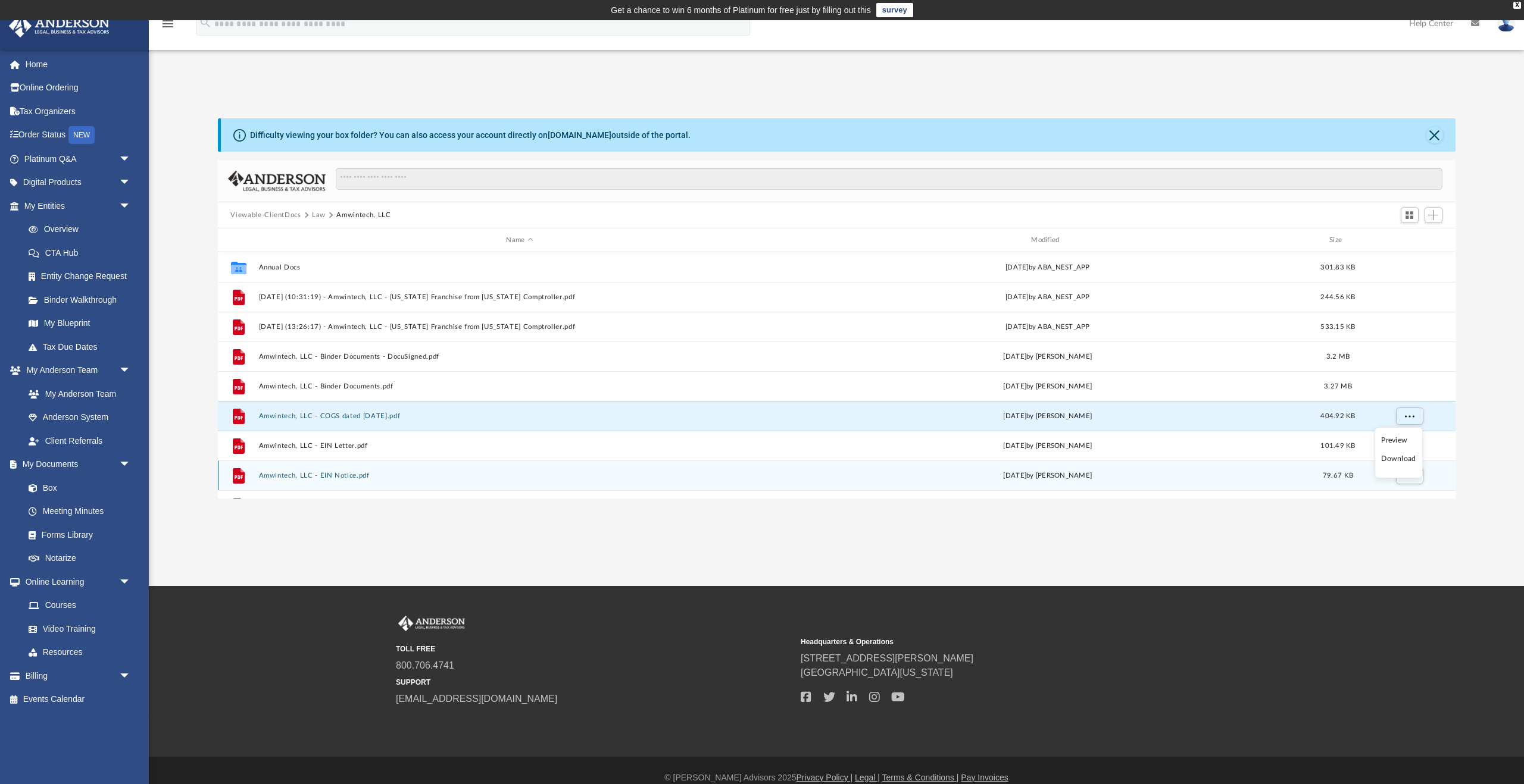
click at [1401, 464] on li "Download" at bounding box center [1398, 459] width 34 height 13
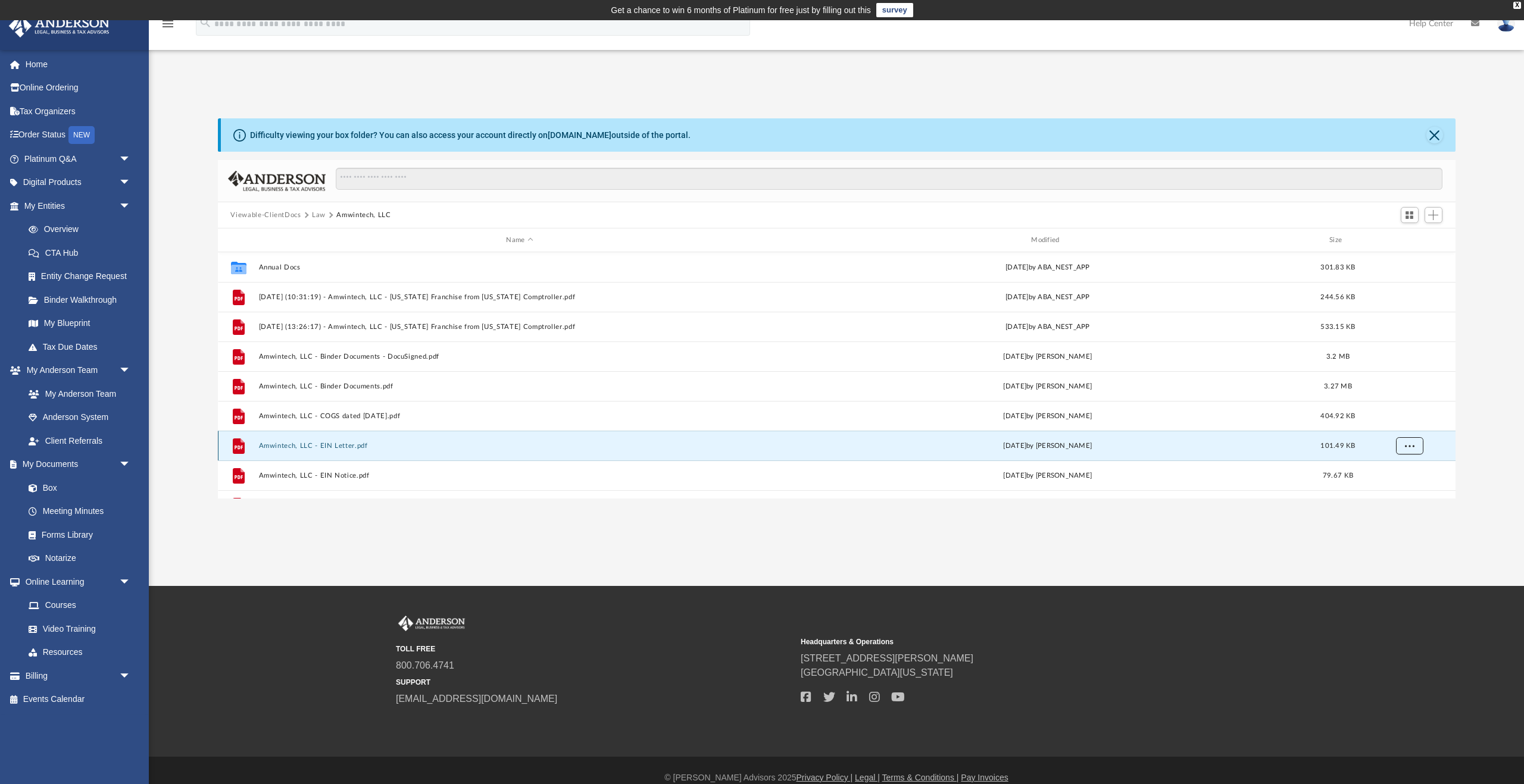
click at [1409, 450] on button "More options" at bounding box center [1409, 446] width 28 height 18
click at [1404, 423] on li "Download" at bounding box center [1398, 420] width 34 height 13
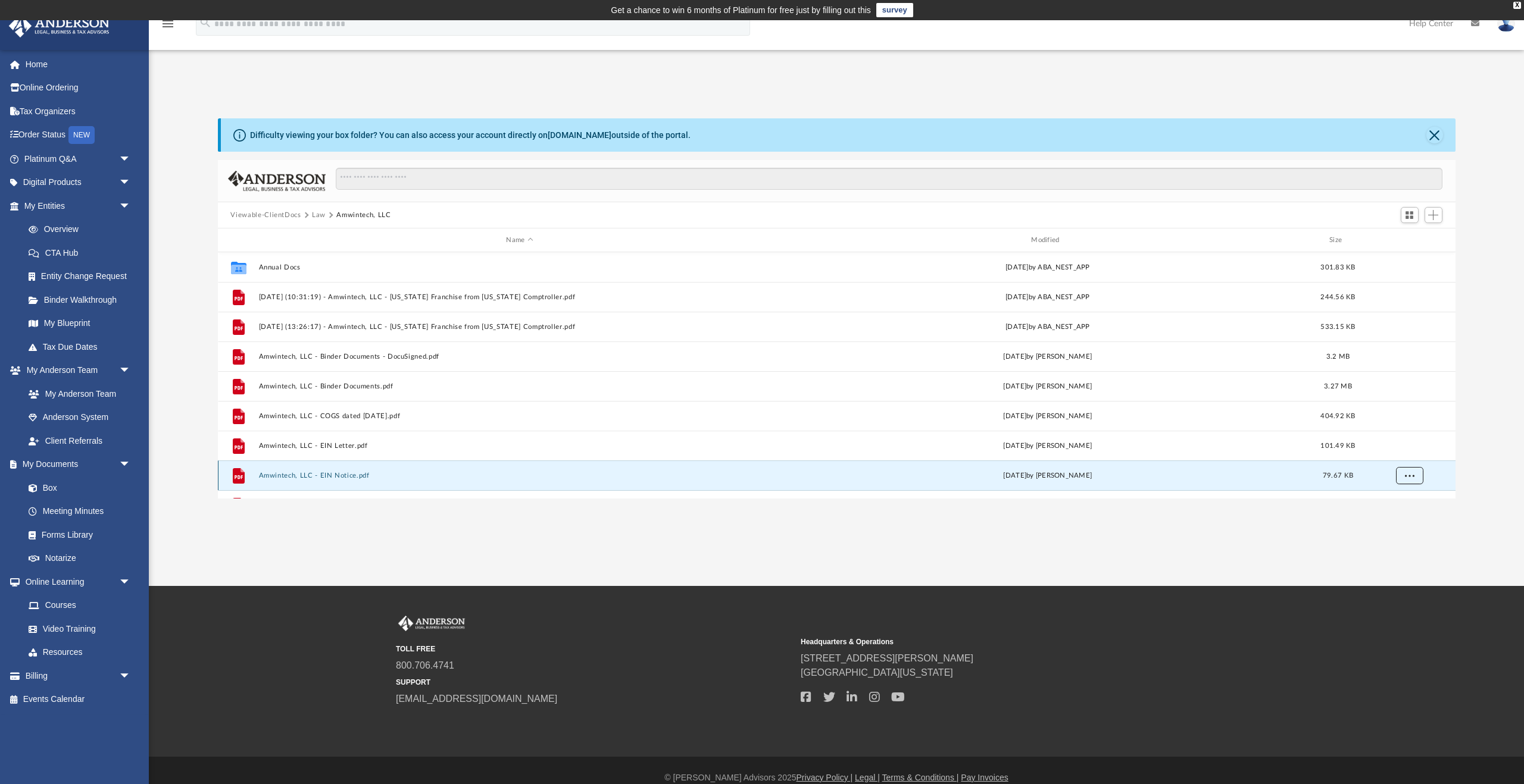
click at [1409, 476] on span "More options" at bounding box center [1409, 475] width 9 height 7
click at [1404, 454] on li "Download" at bounding box center [1398, 450] width 34 height 13
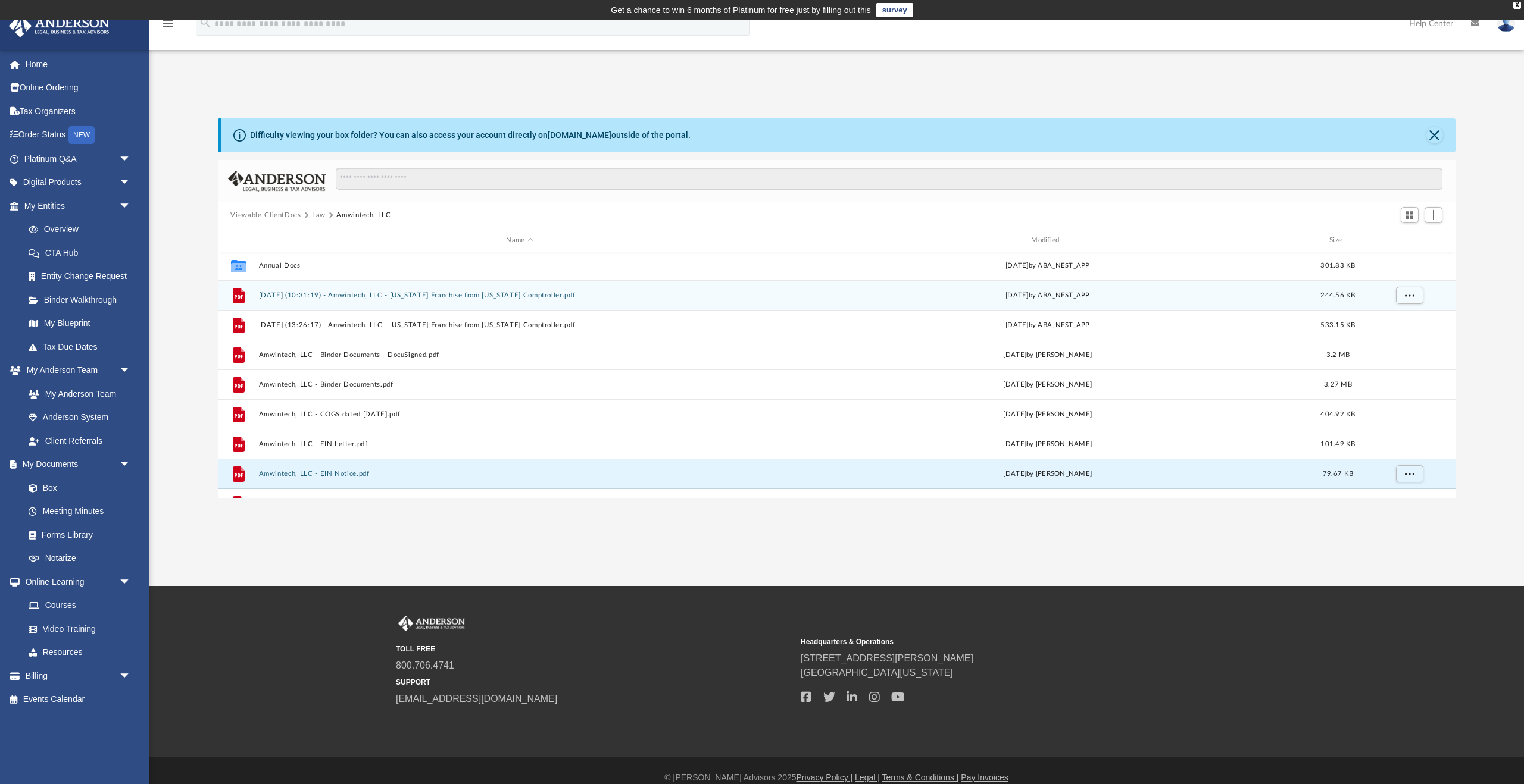
click at [416, 297] on button "2024.09.26 (10:31:19) - Amwintech, LLC - Texas Franchise from Texas Comptroller…" at bounding box center [519, 295] width 523 height 7
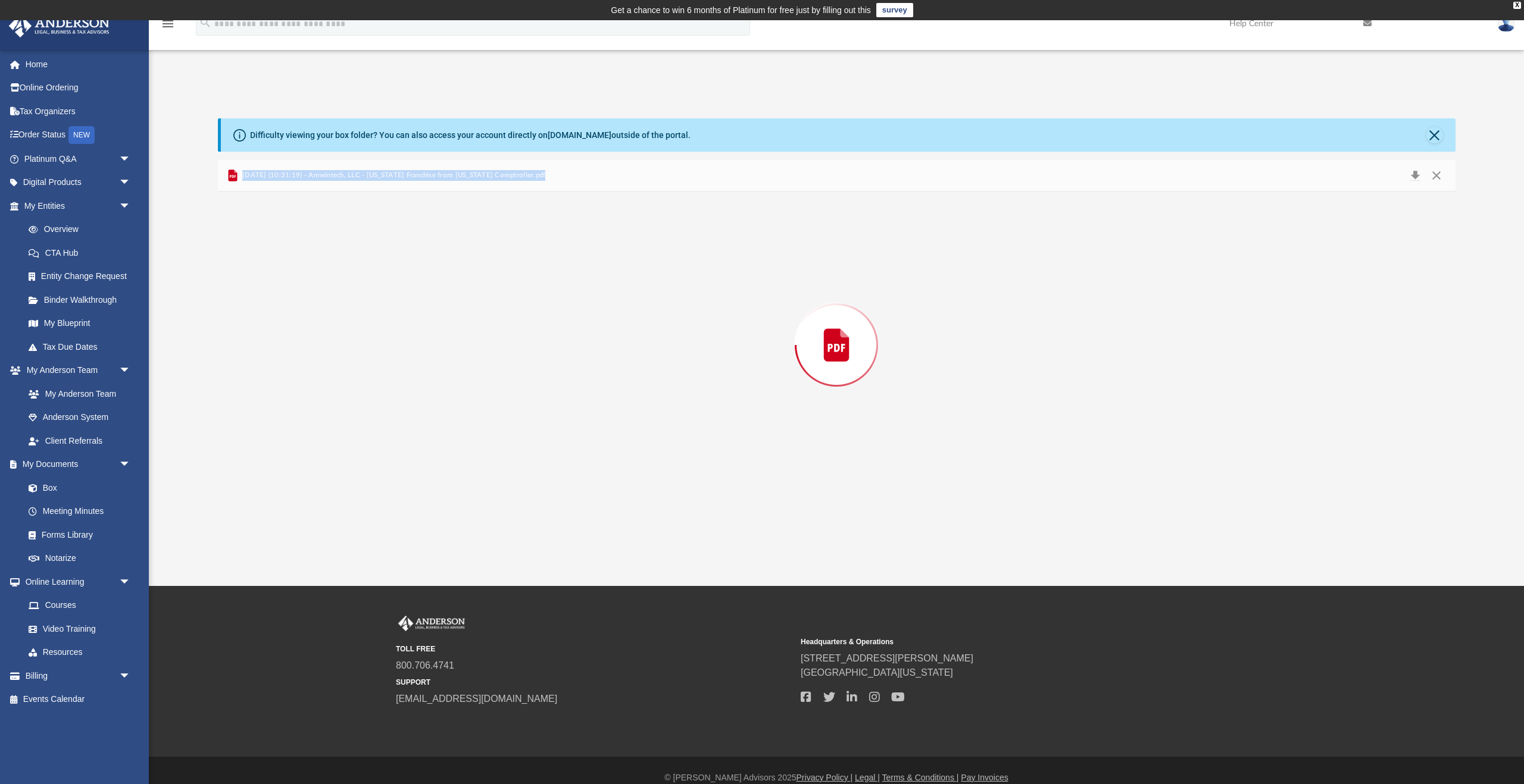
click at [416, 297] on div "Preview" at bounding box center [836, 344] width 1237 height 307
click at [1264, 297] on div "Document Viewer" at bounding box center [836, 593] width 1237 height 803
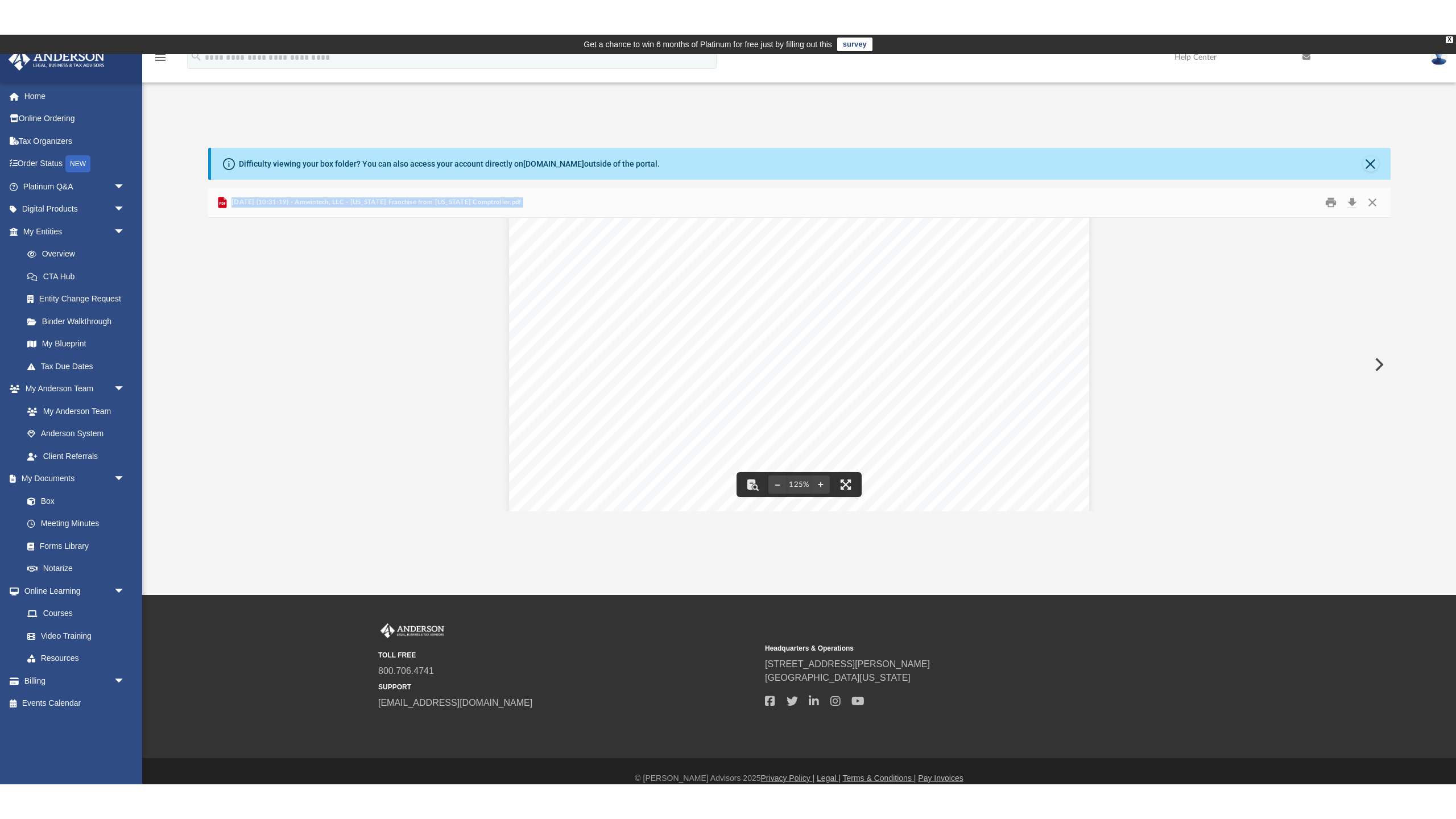
scroll to position [28, 0]
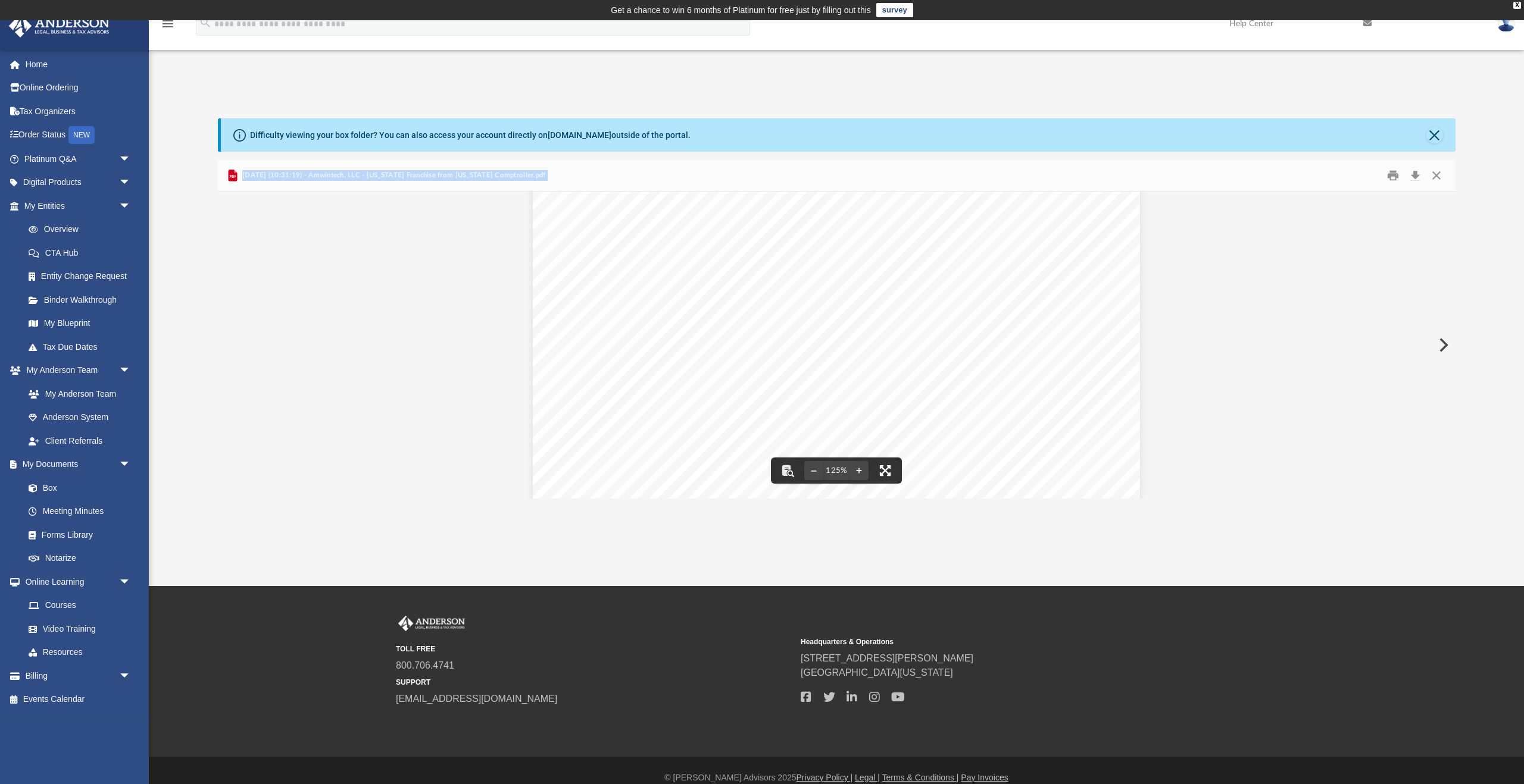
click at [885, 470] on button "File preview" at bounding box center [885, 471] width 26 height 26
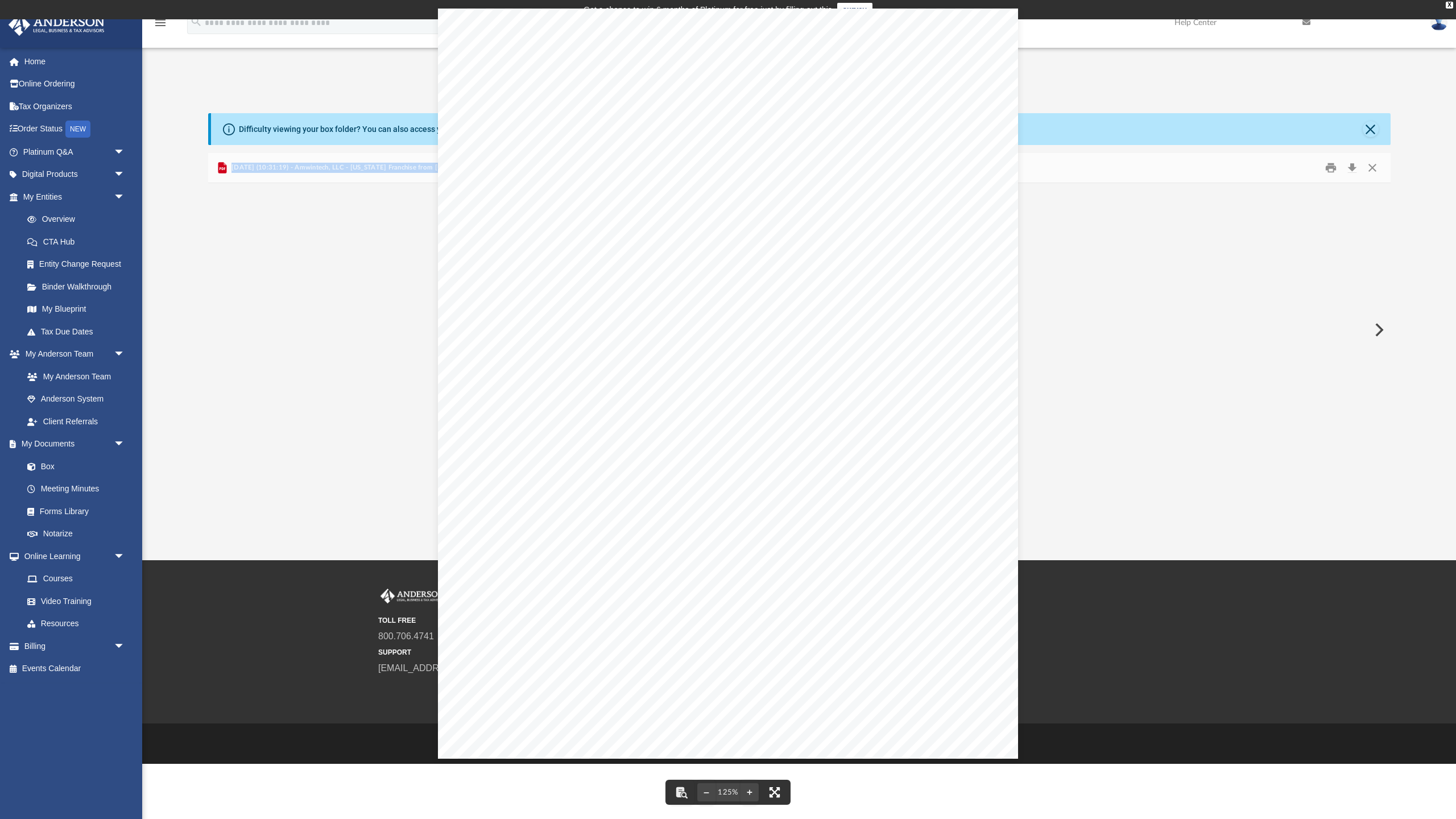
scroll to position [0, 0]
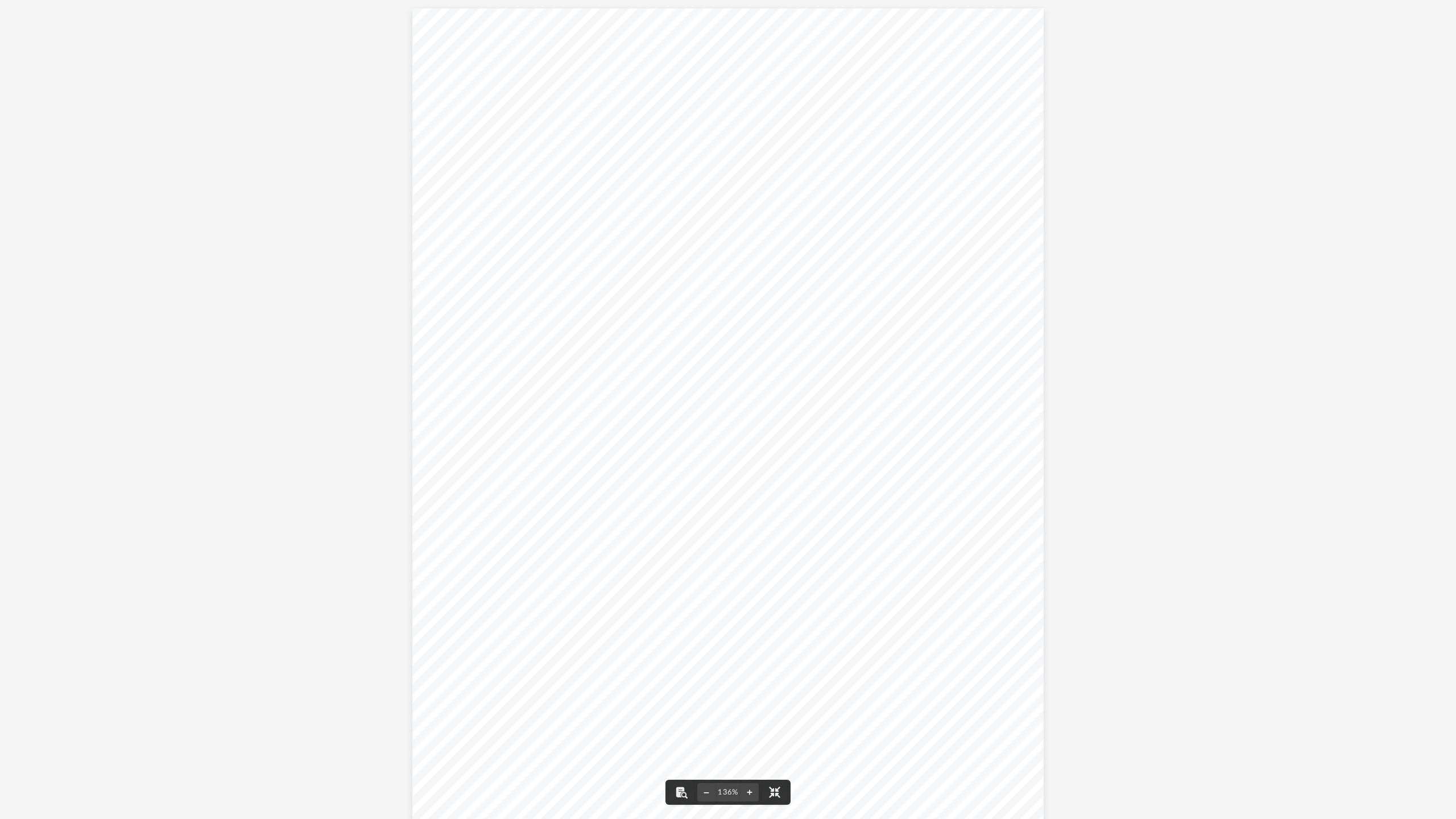
click at [1152, 695] on div "Document Viewer" at bounding box center [728, 416] width 1456 height 833
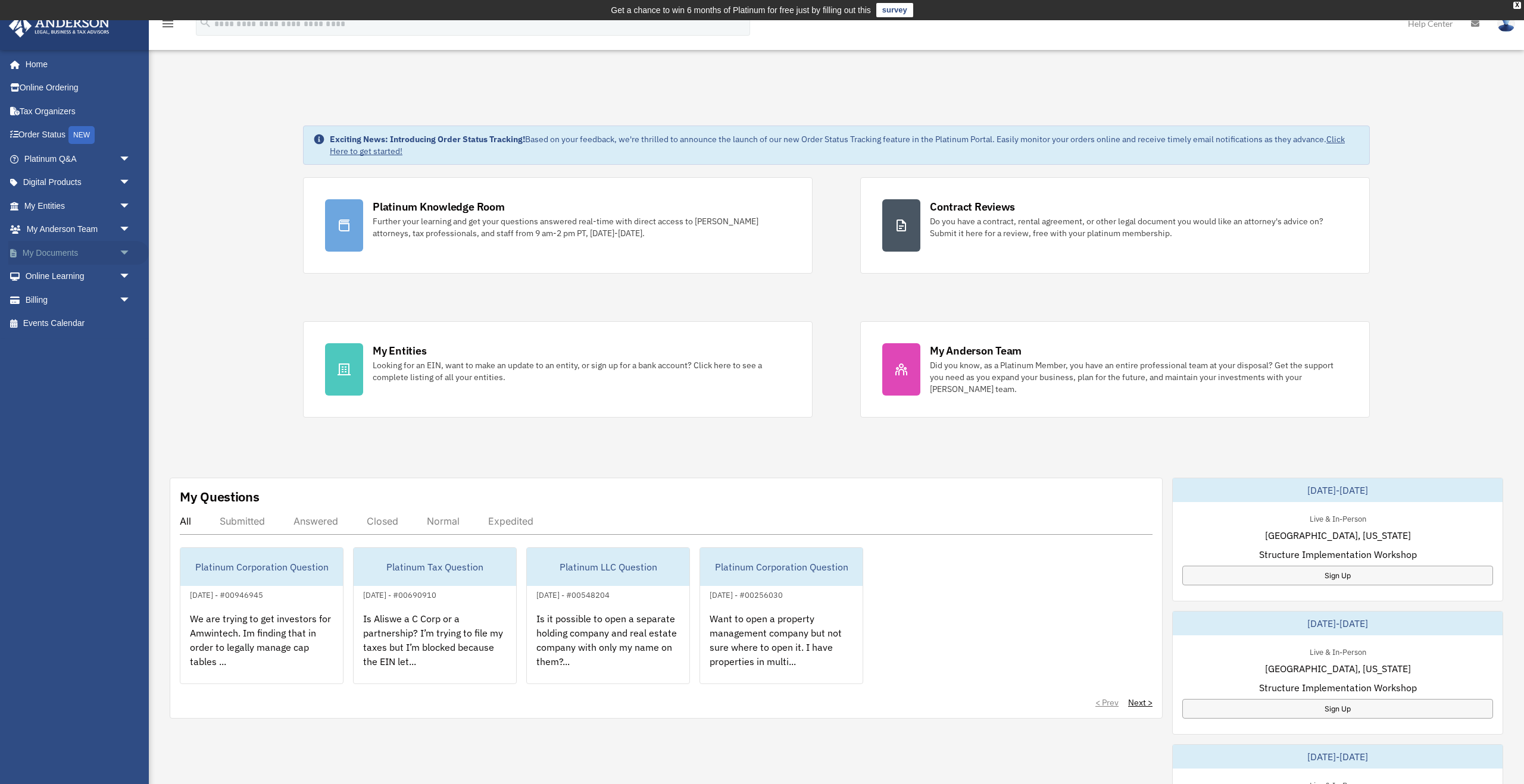
click at [26, 247] on link "My Documents arrow_drop_down" at bounding box center [78, 253] width 140 height 24
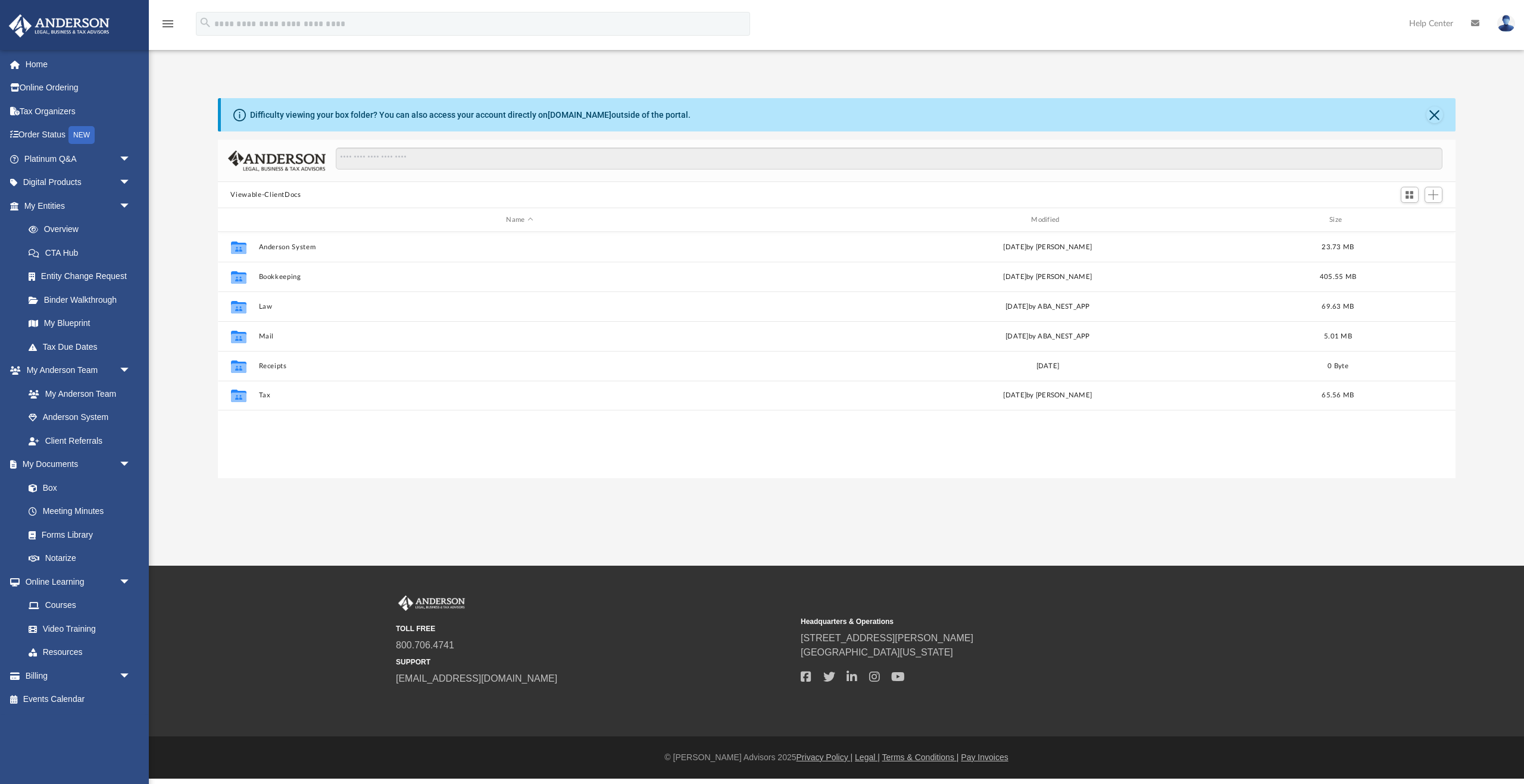
scroll to position [271, 1237]
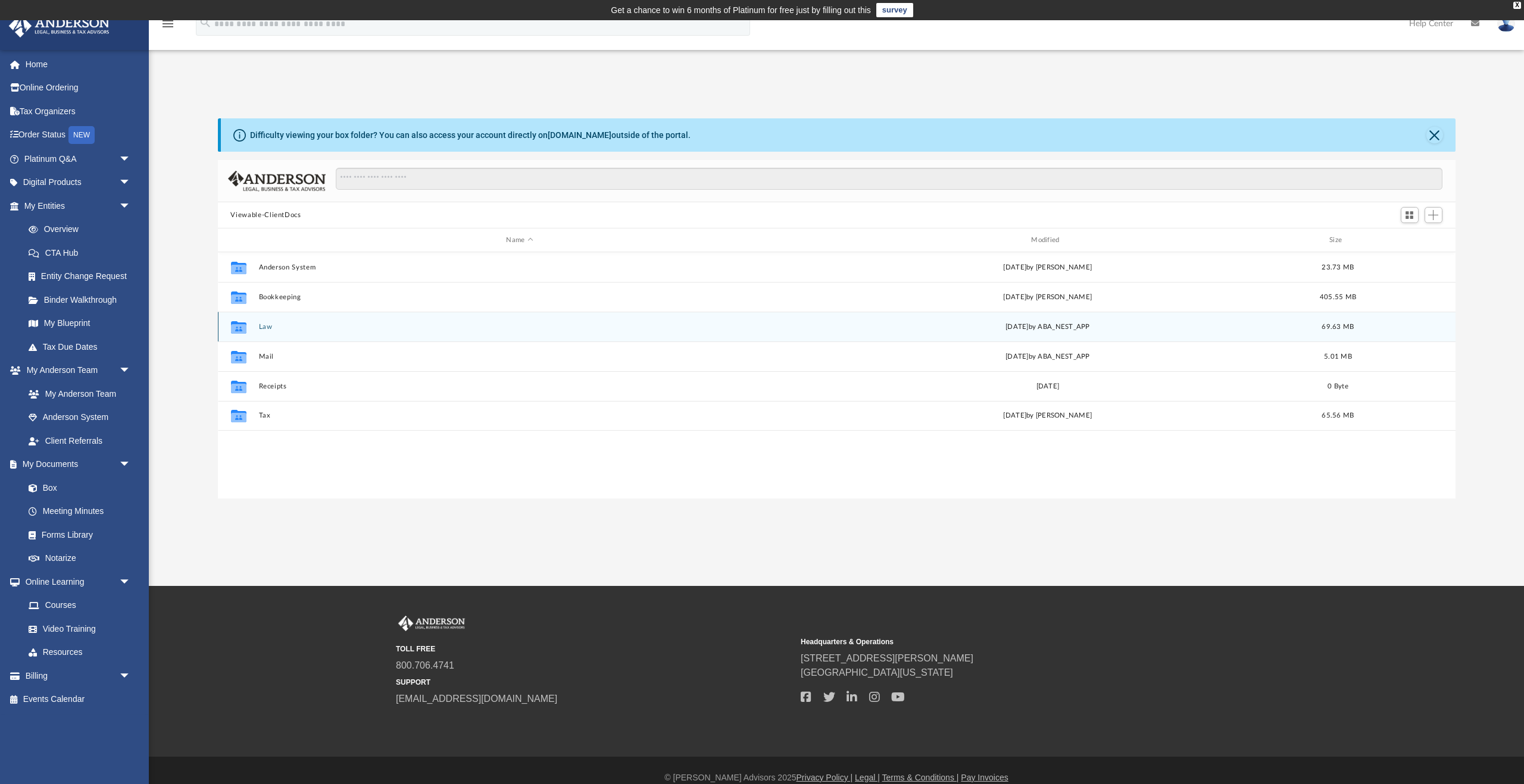
click at [266, 332] on div "Collaborated Folder Law [DATE] by ABA_NEST_APP 69.63 MB" at bounding box center [836, 327] width 1237 height 30
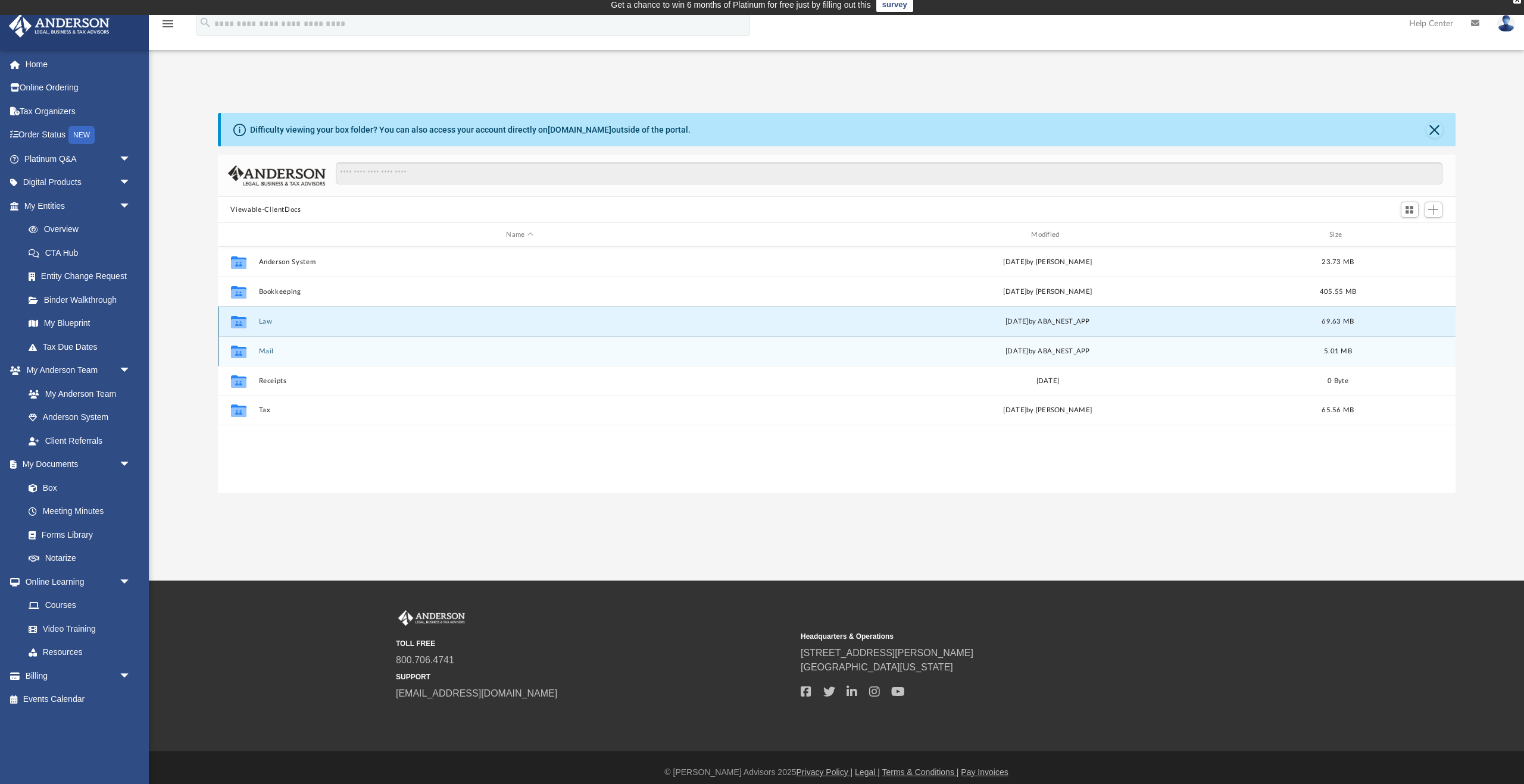
scroll to position [7, 0]
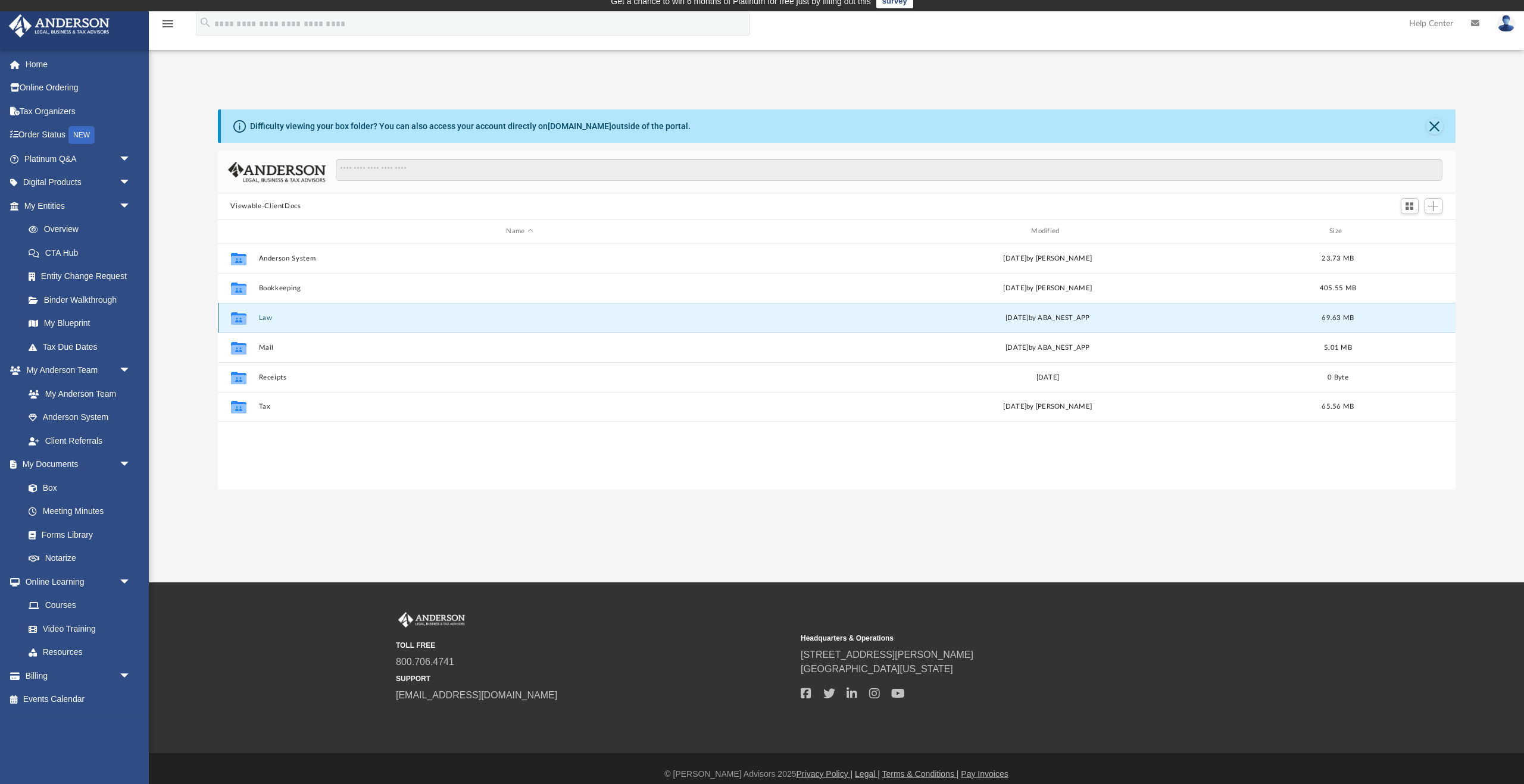
click at [266, 320] on button "Law" at bounding box center [519, 318] width 523 height 7
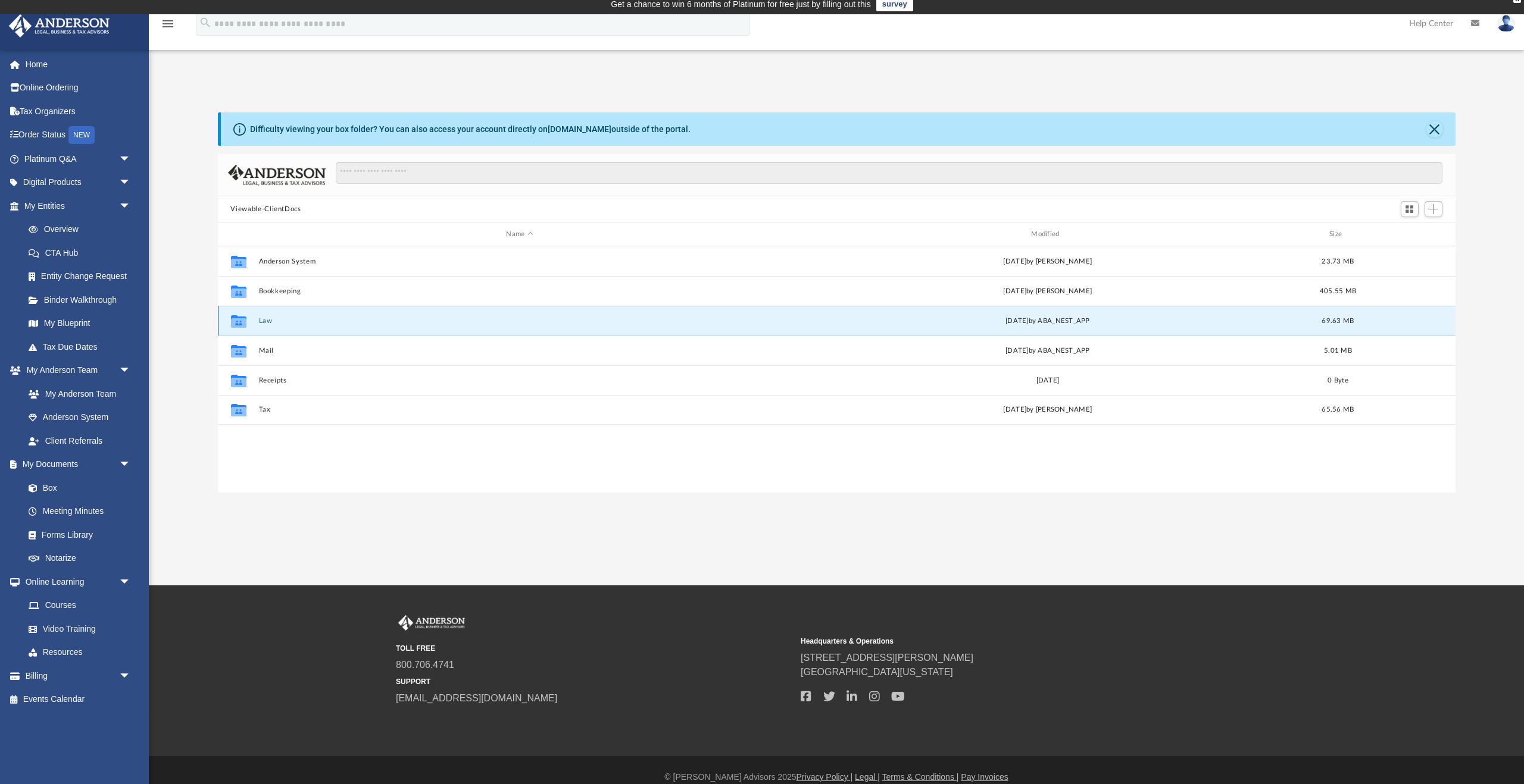
click at [266, 320] on button "Law" at bounding box center [519, 320] width 523 height 7
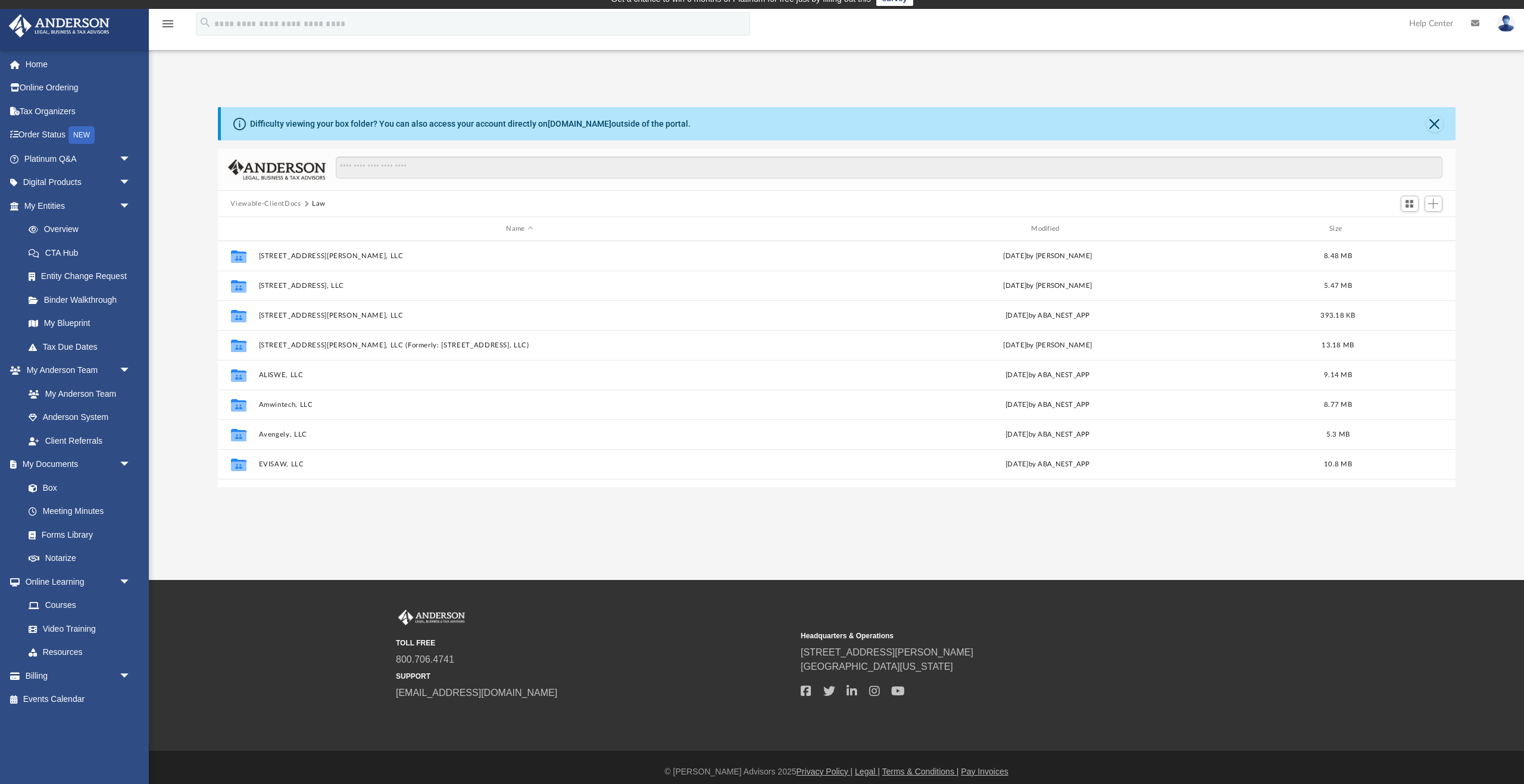
drag, startPoint x: 450, startPoint y: 520, endPoint x: 442, endPoint y: 514, distance: 10.0
click at [449, 518] on div "App matthew.coker29@gmail.com Sign Out matthew.coker29@gmail.com Home Online Or…" at bounding box center [762, 294] width 1524 height 571
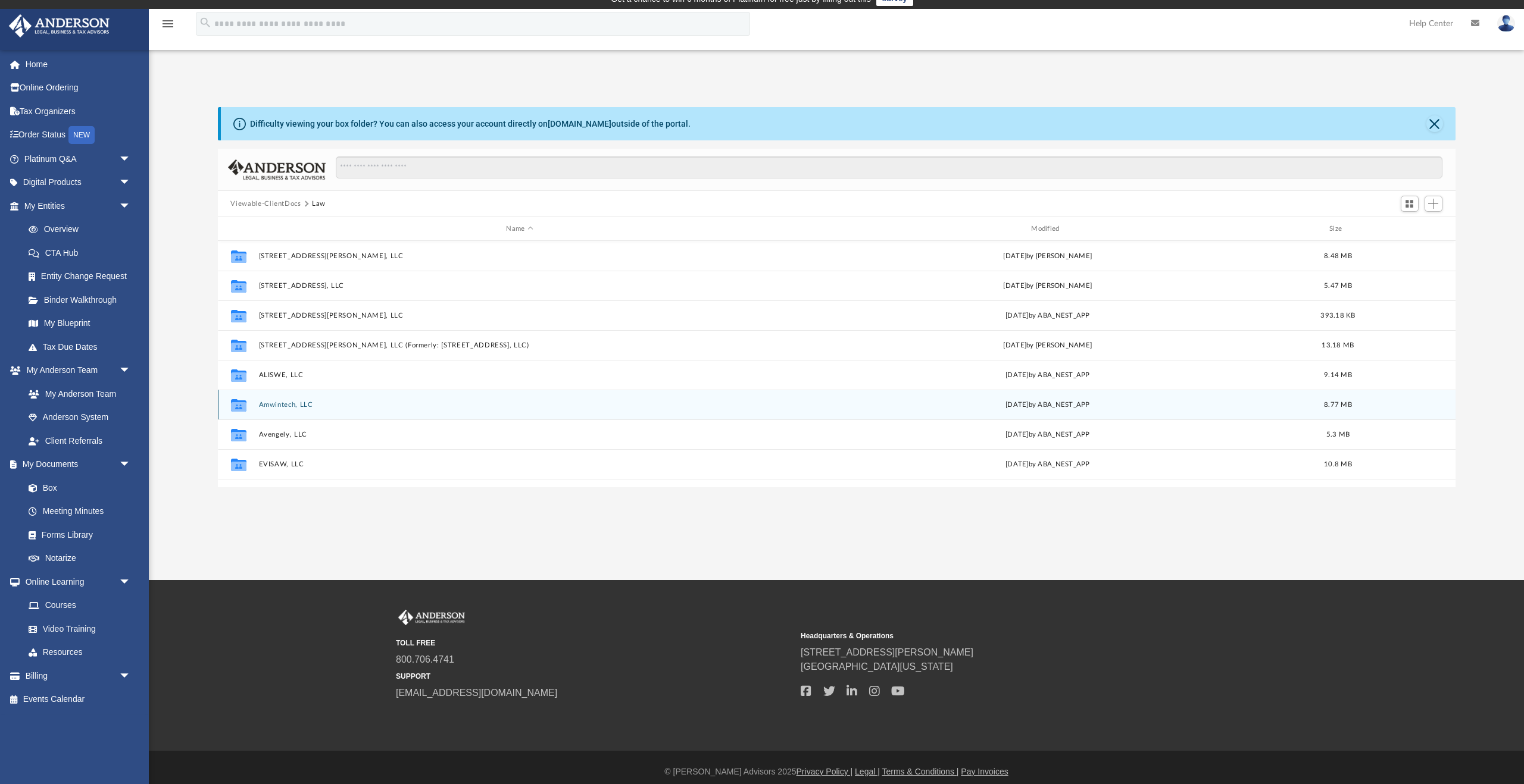
click at [268, 402] on button "Amwintech, LLC" at bounding box center [519, 404] width 523 height 7
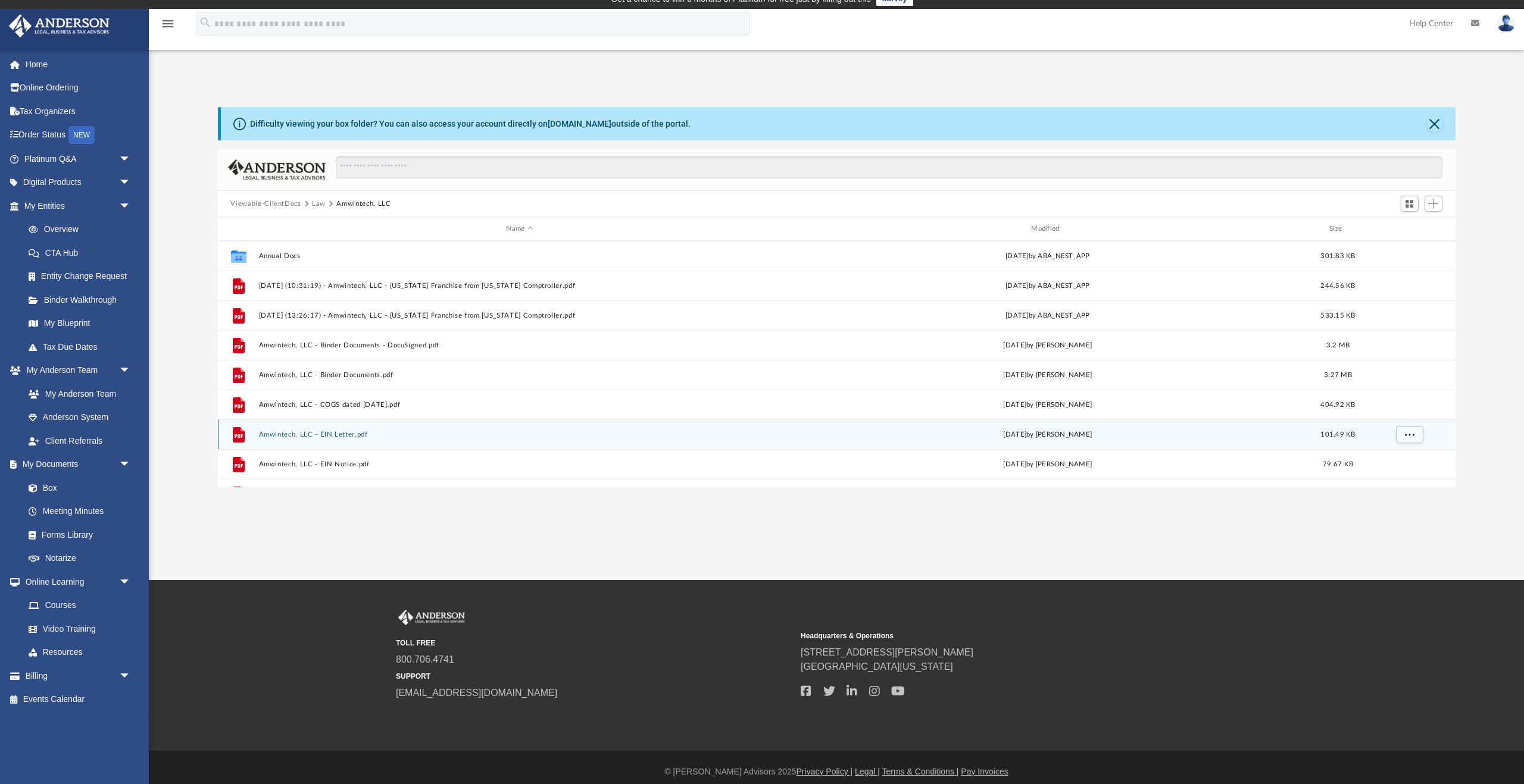
click at [357, 433] on button "Amwintech, LLC - EIN Letter.pdf" at bounding box center [519, 434] width 523 height 7
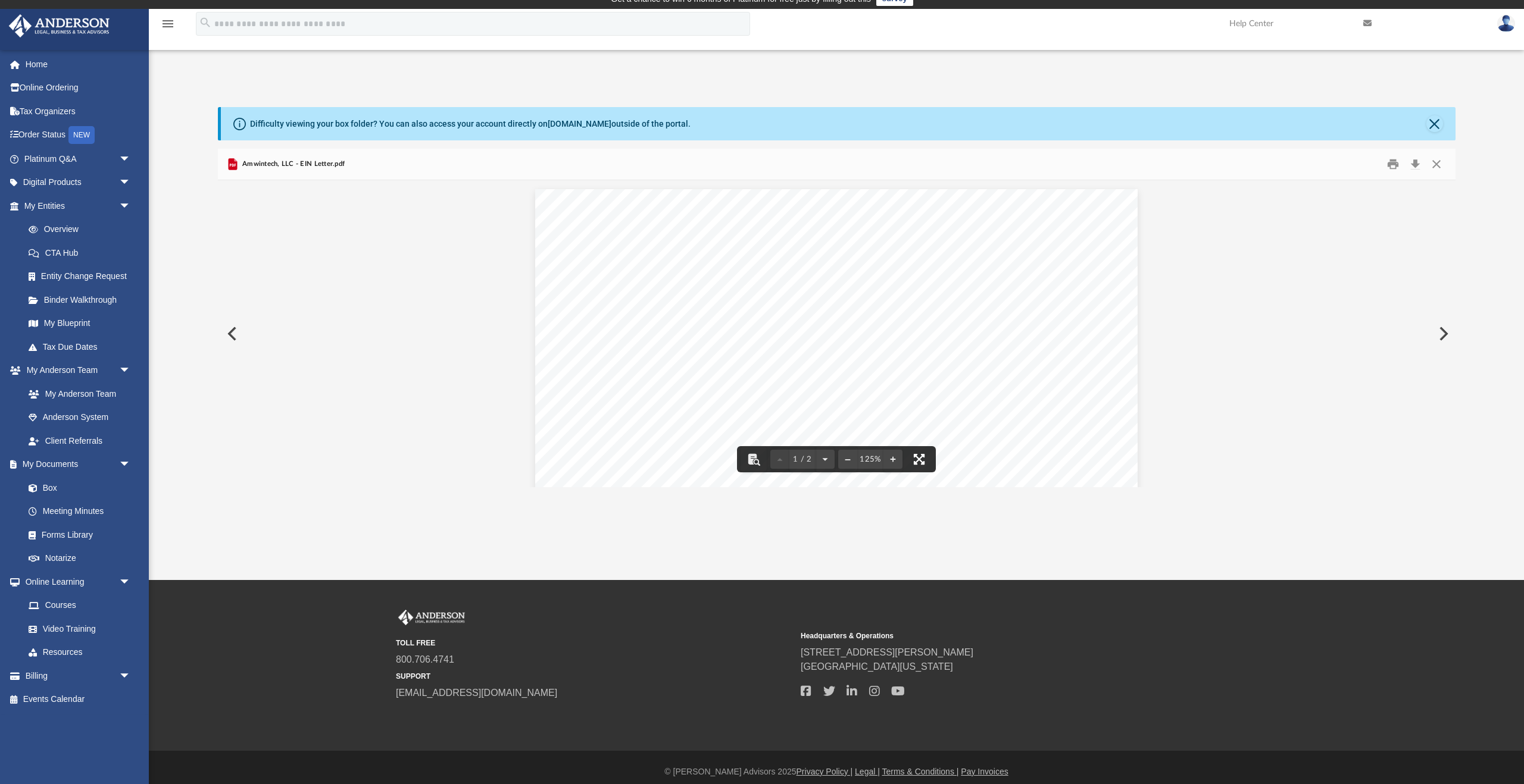
click at [916, 464] on button "File preview" at bounding box center [919, 459] width 26 height 26
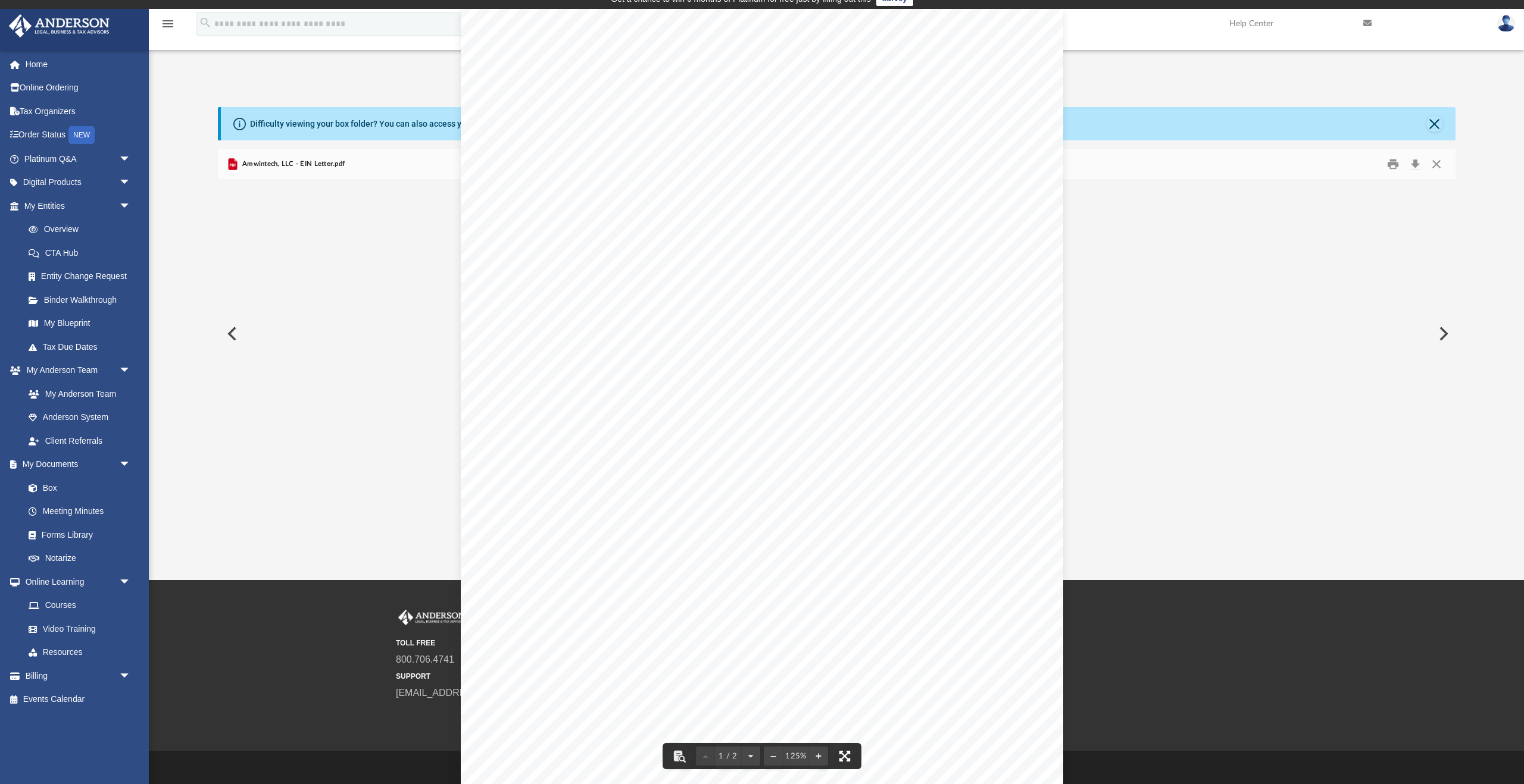
scroll to position [0, 0]
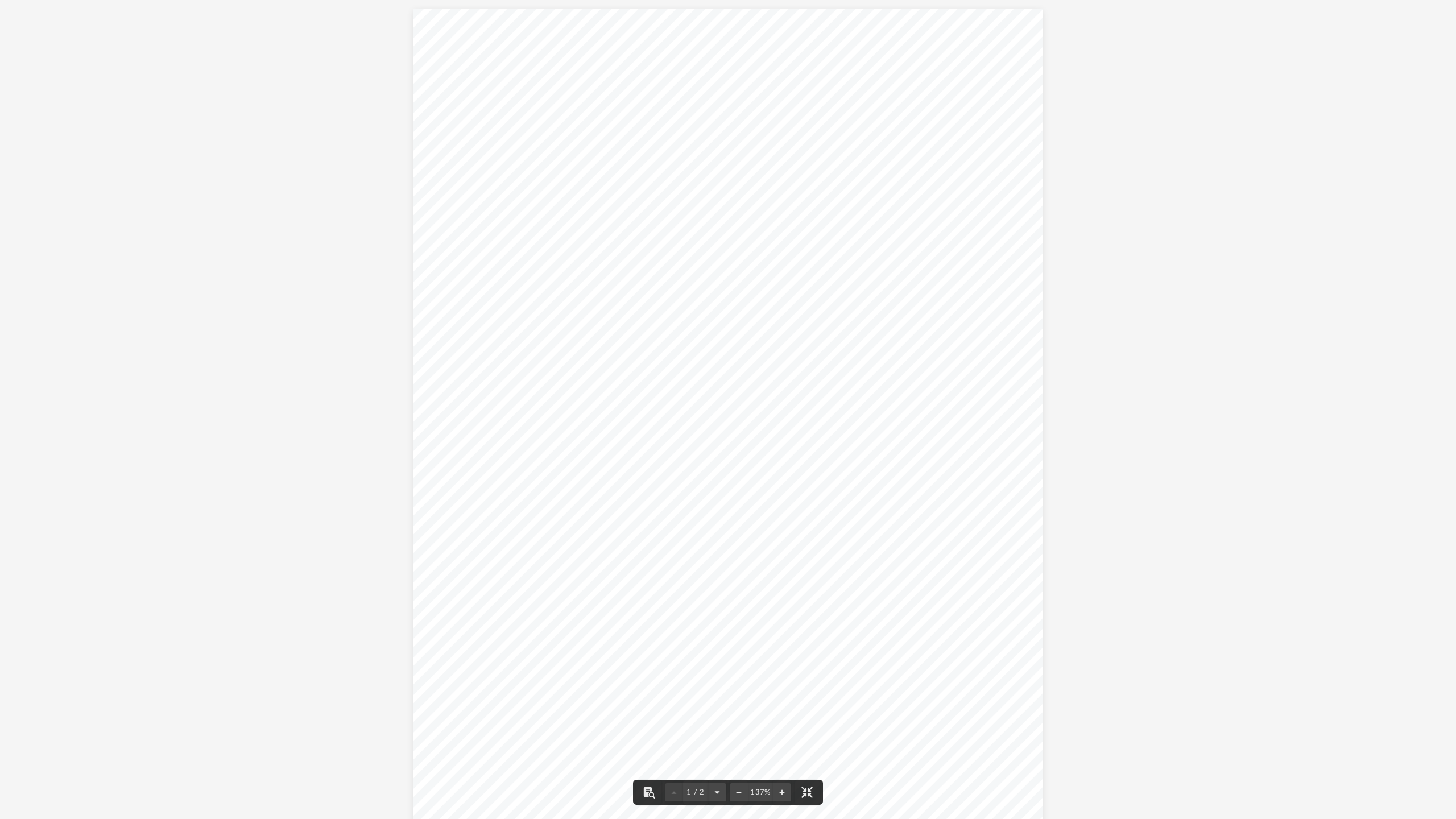
click at [1109, 393] on div "Document Viewer" at bounding box center [728, 833] width 1456 height 1667
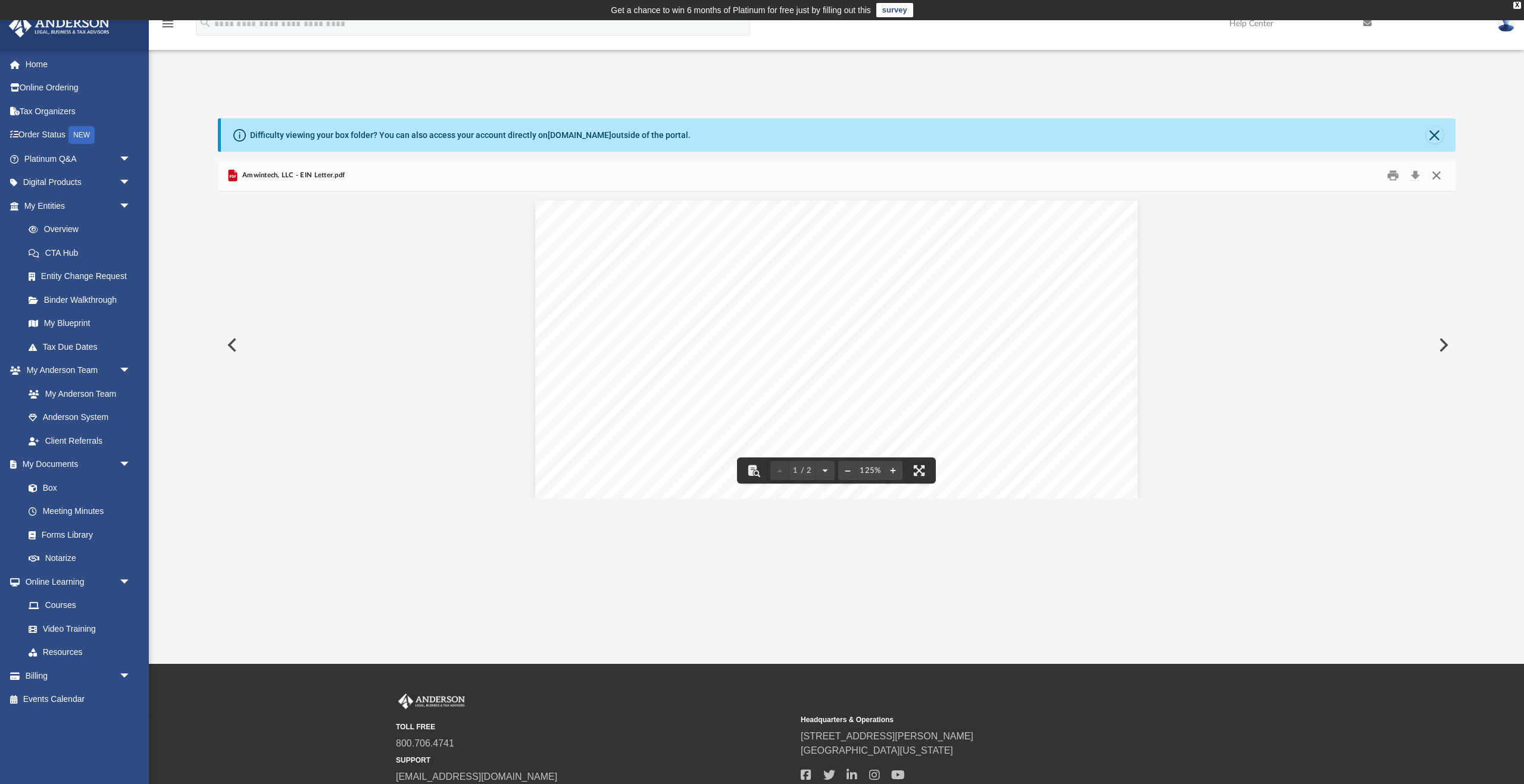
click at [1438, 178] on button "Close" at bounding box center [1436, 175] width 22 height 18
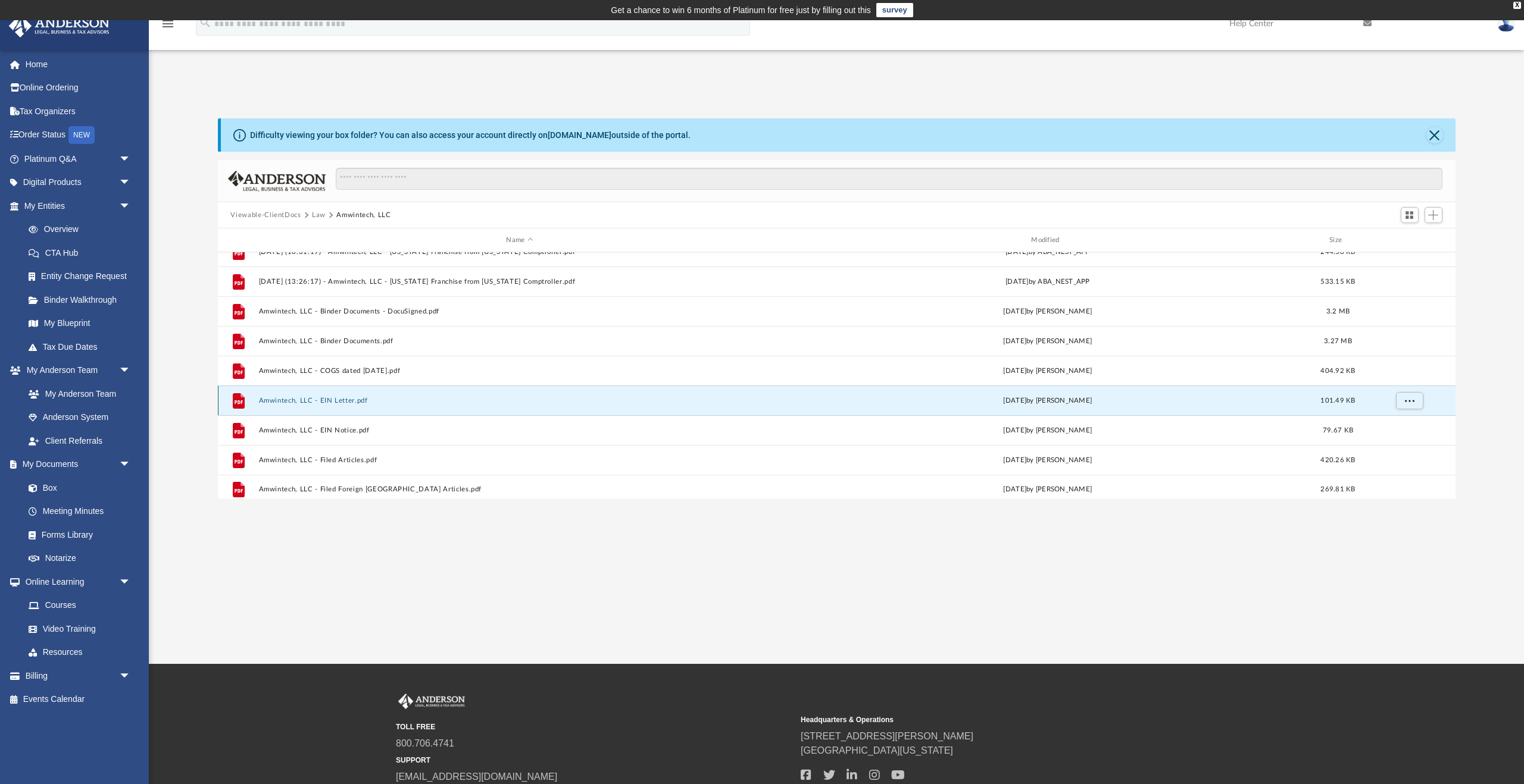
scroll to position [51, 0]
